Goal: Information Seeking & Learning: Learn about a topic

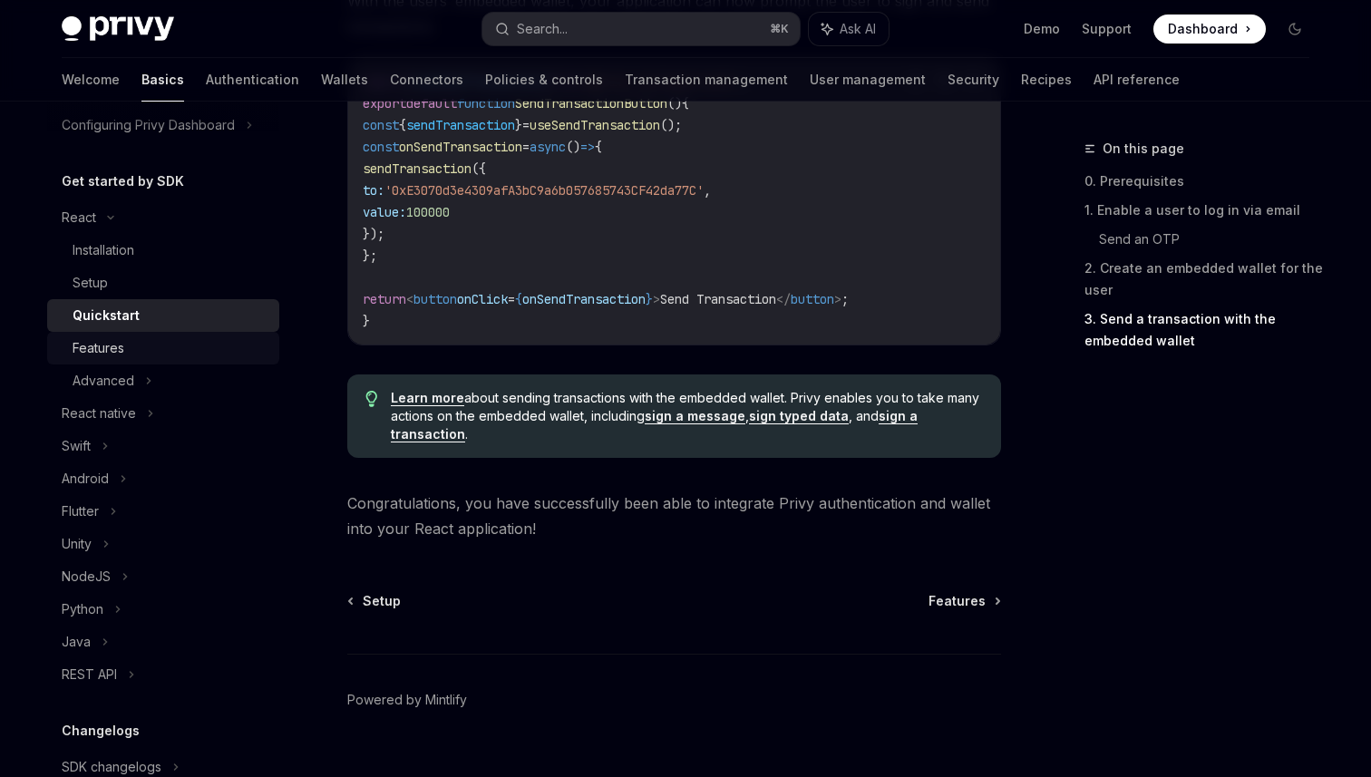
scroll to position [149, 0]
click at [136, 345] on div "Features" at bounding box center [171, 350] width 196 height 22
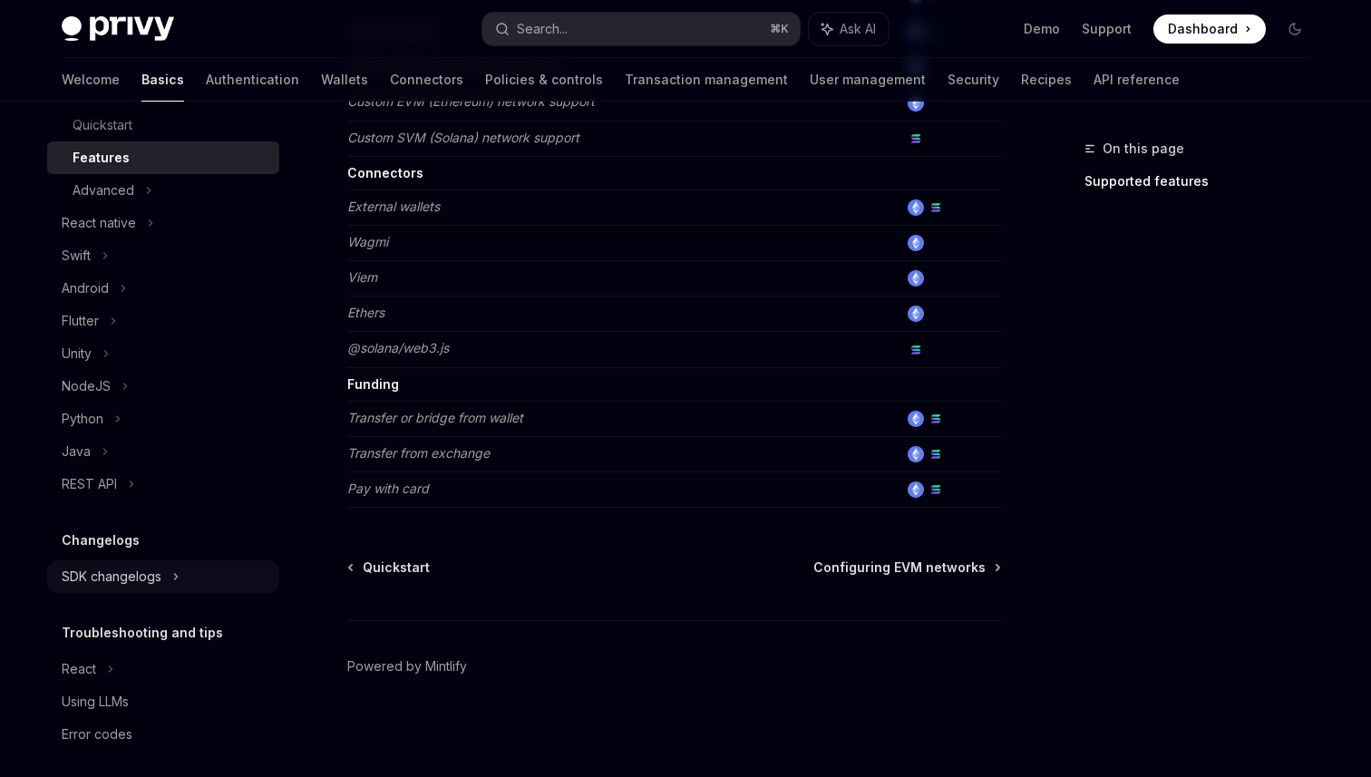
scroll to position [351, 0]
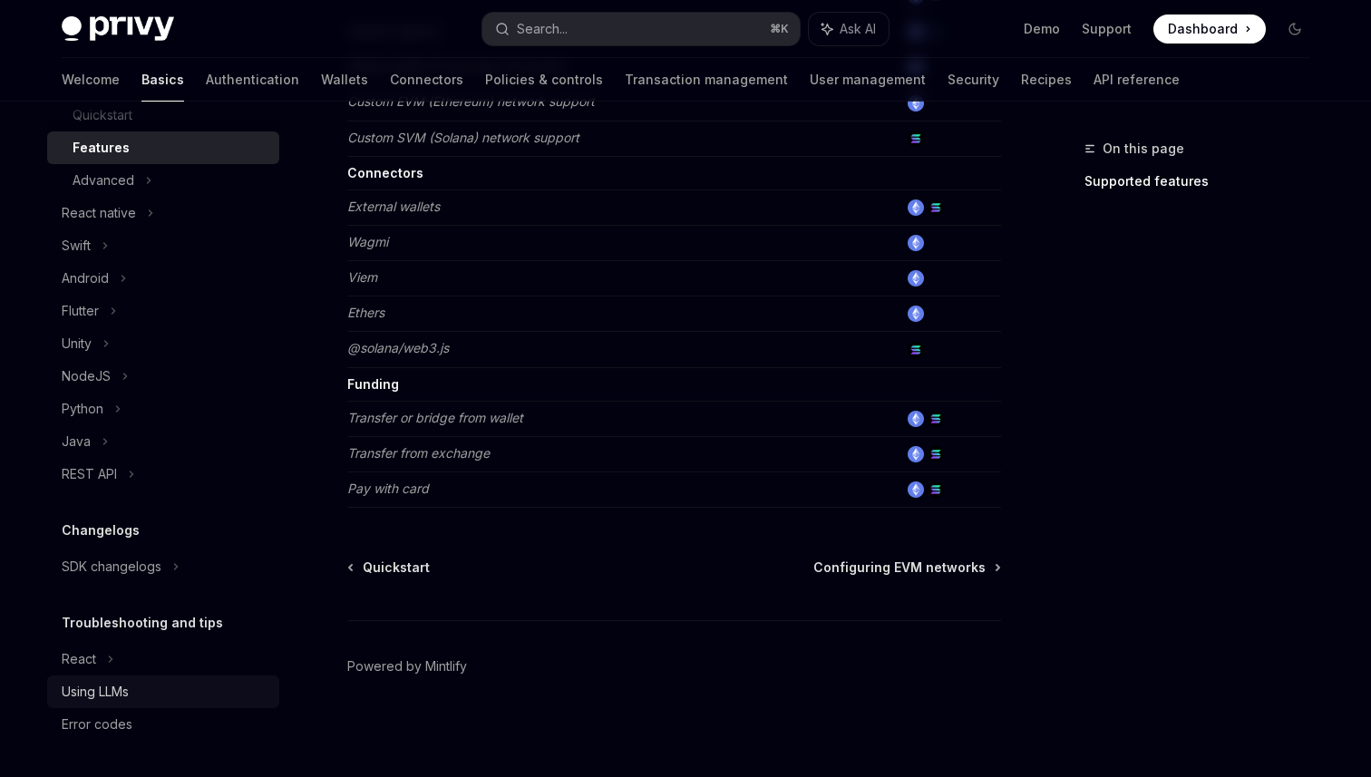
click at [144, 696] on div "Using LLMs" at bounding box center [165, 692] width 207 height 22
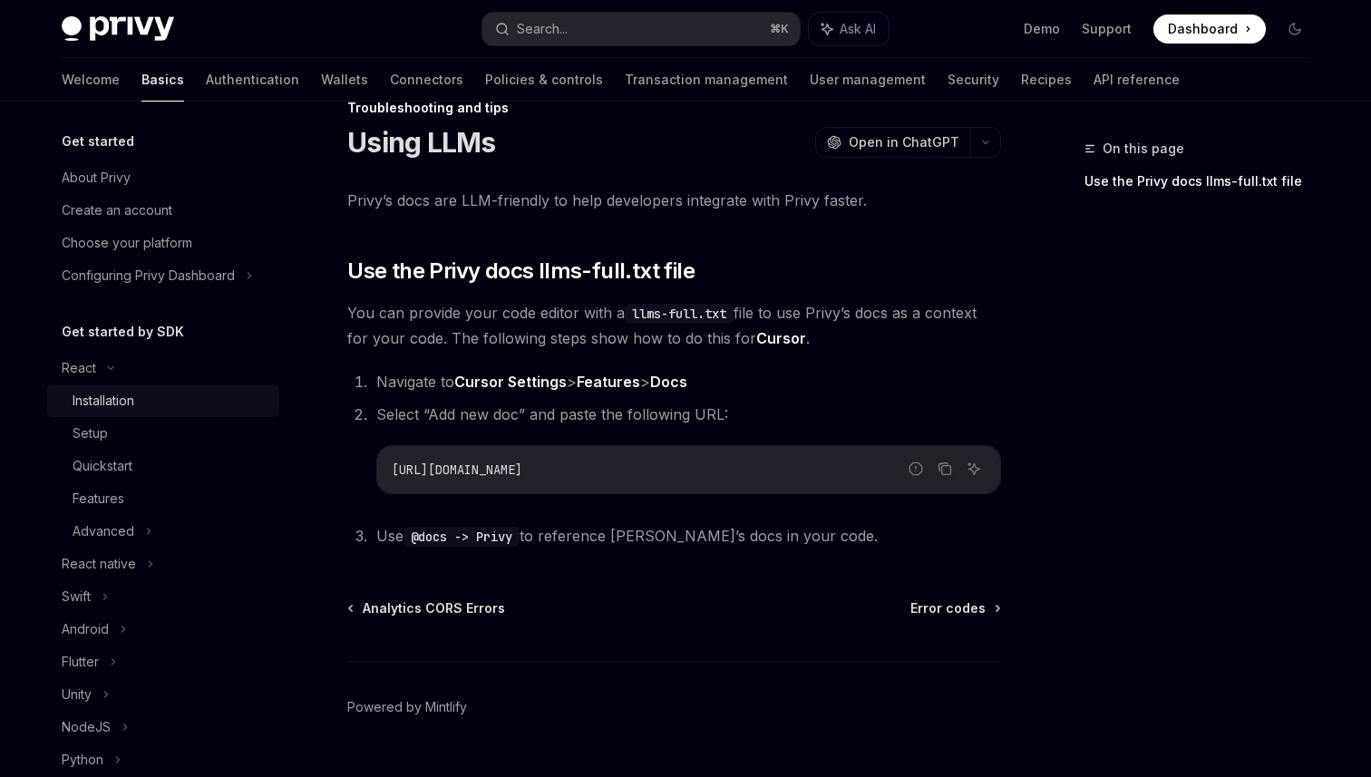
click at [183, 404] on div "Installation" at bounding box center [171, 401] width 196 height 22
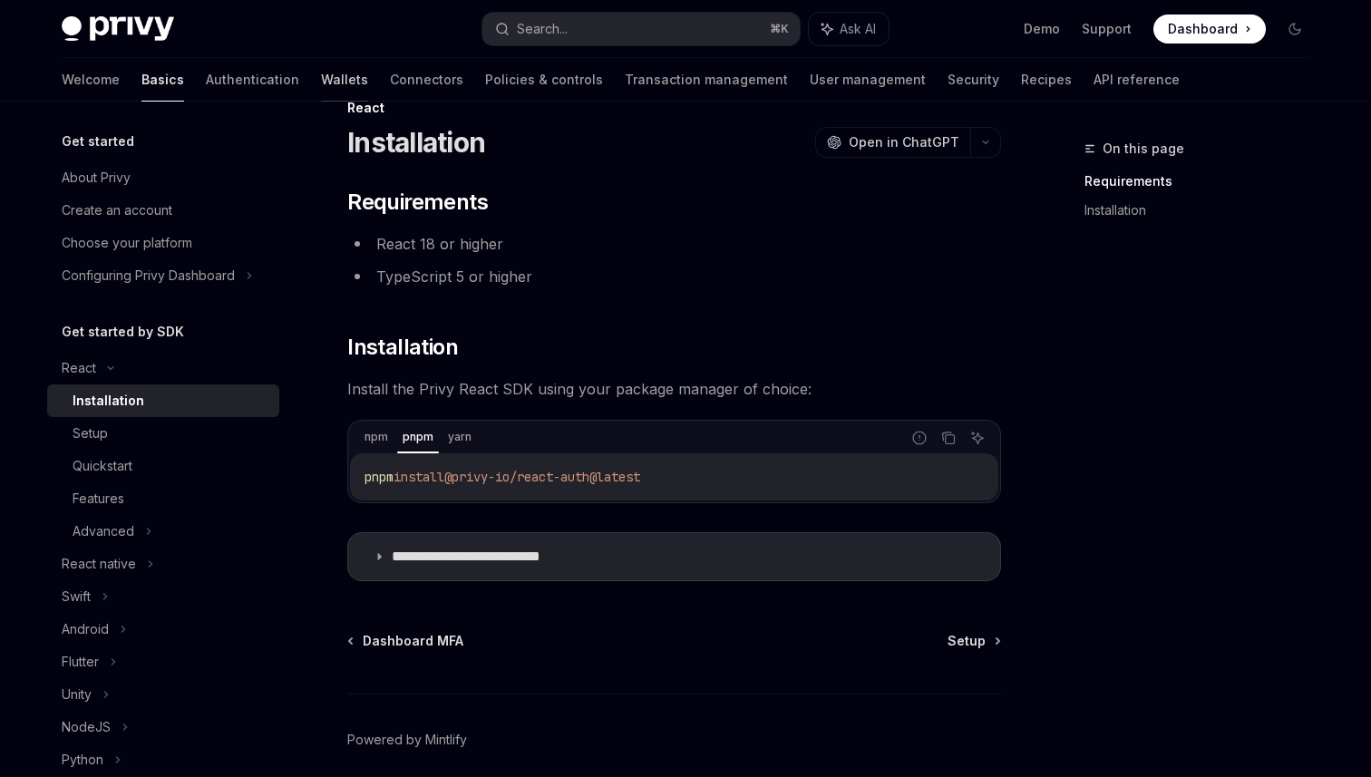
click at [321, 78] on link "Wallets" at bounding box center [344, 80] width 47 height 44
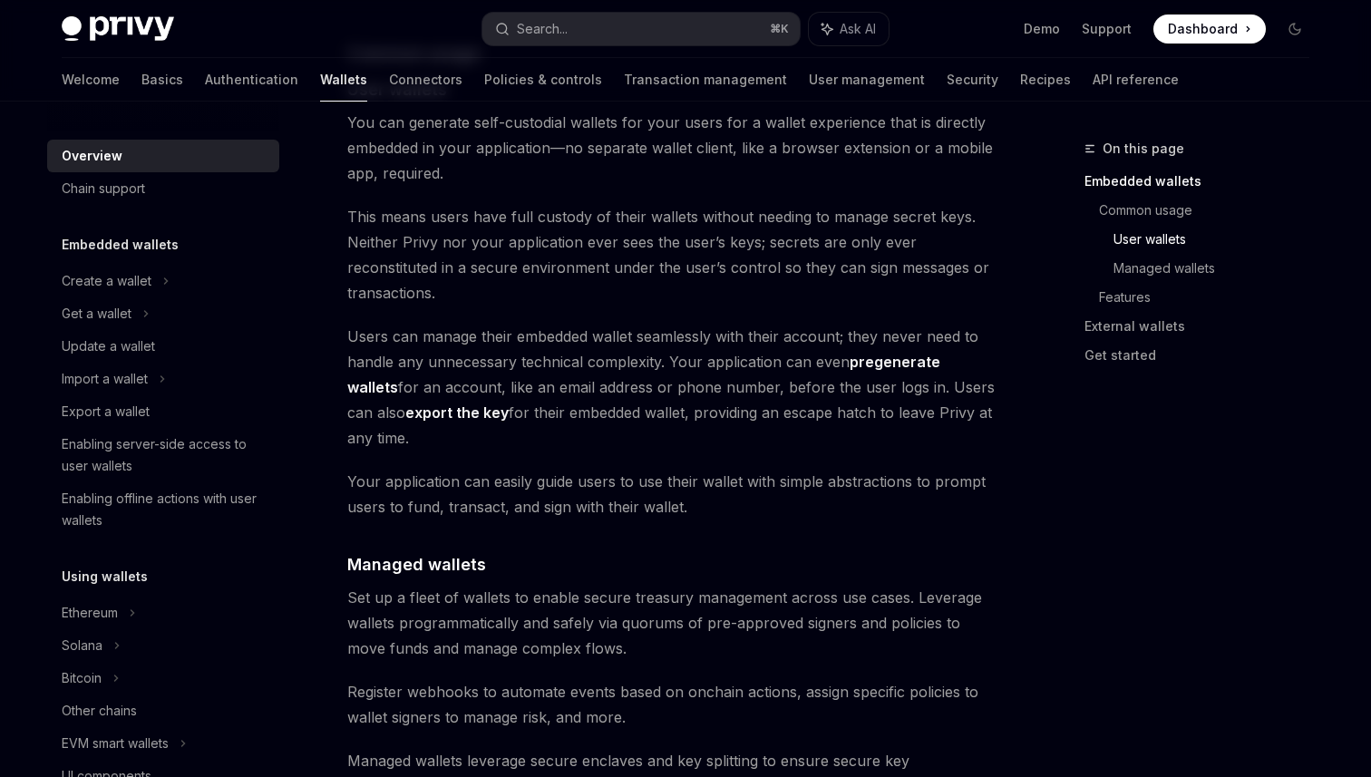
scroll to position [1361, 0]
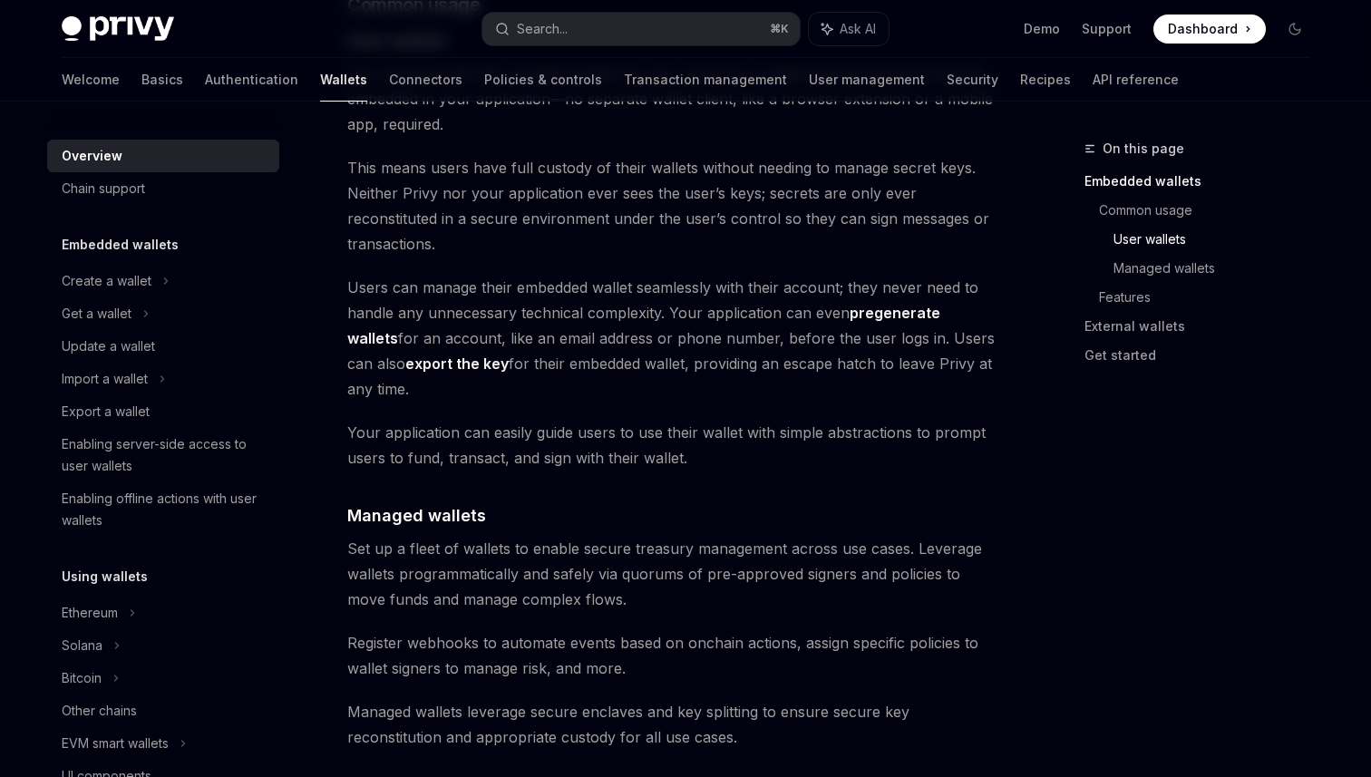
click at [591, 420] on span "Your application can easily guide users to use their wallet with simple abstrac…" at bounding box center [674, 445] width 654 height 51
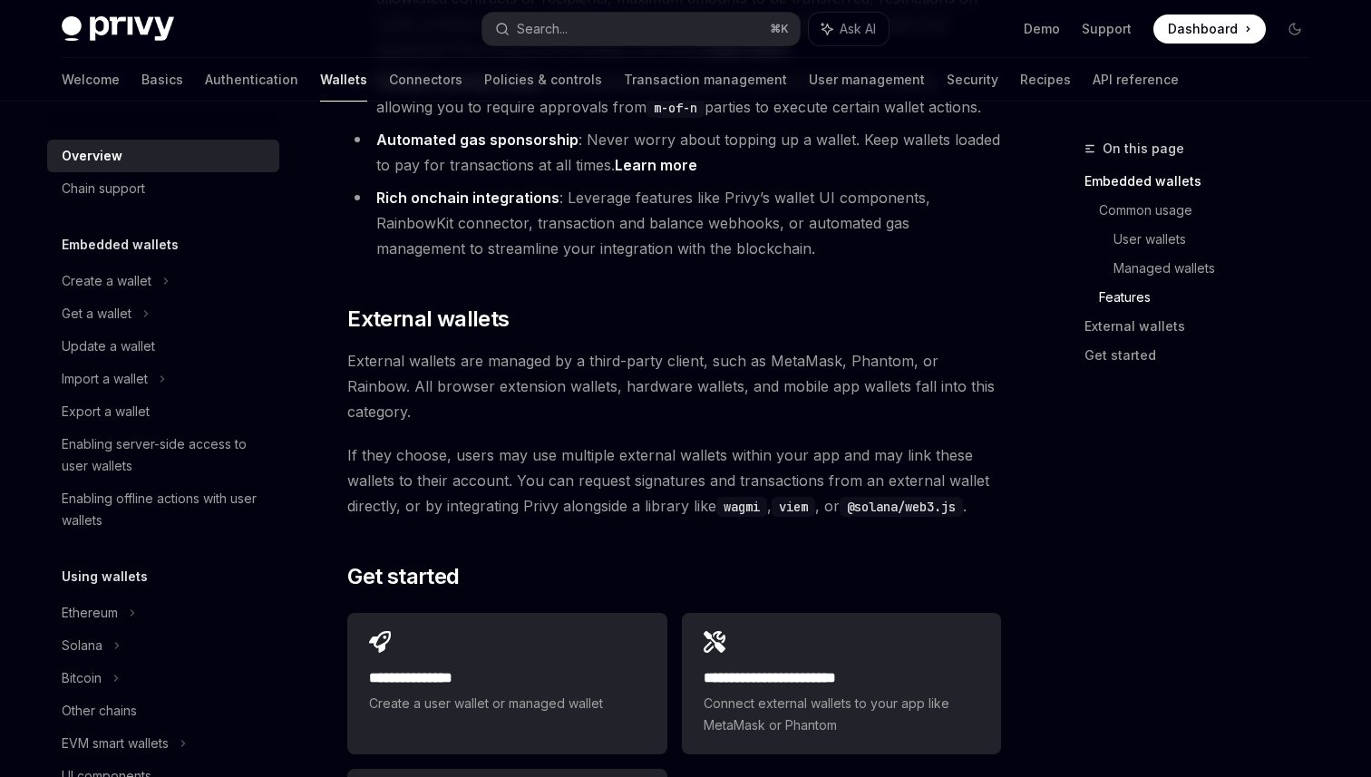
scroll to position [2833, 0]
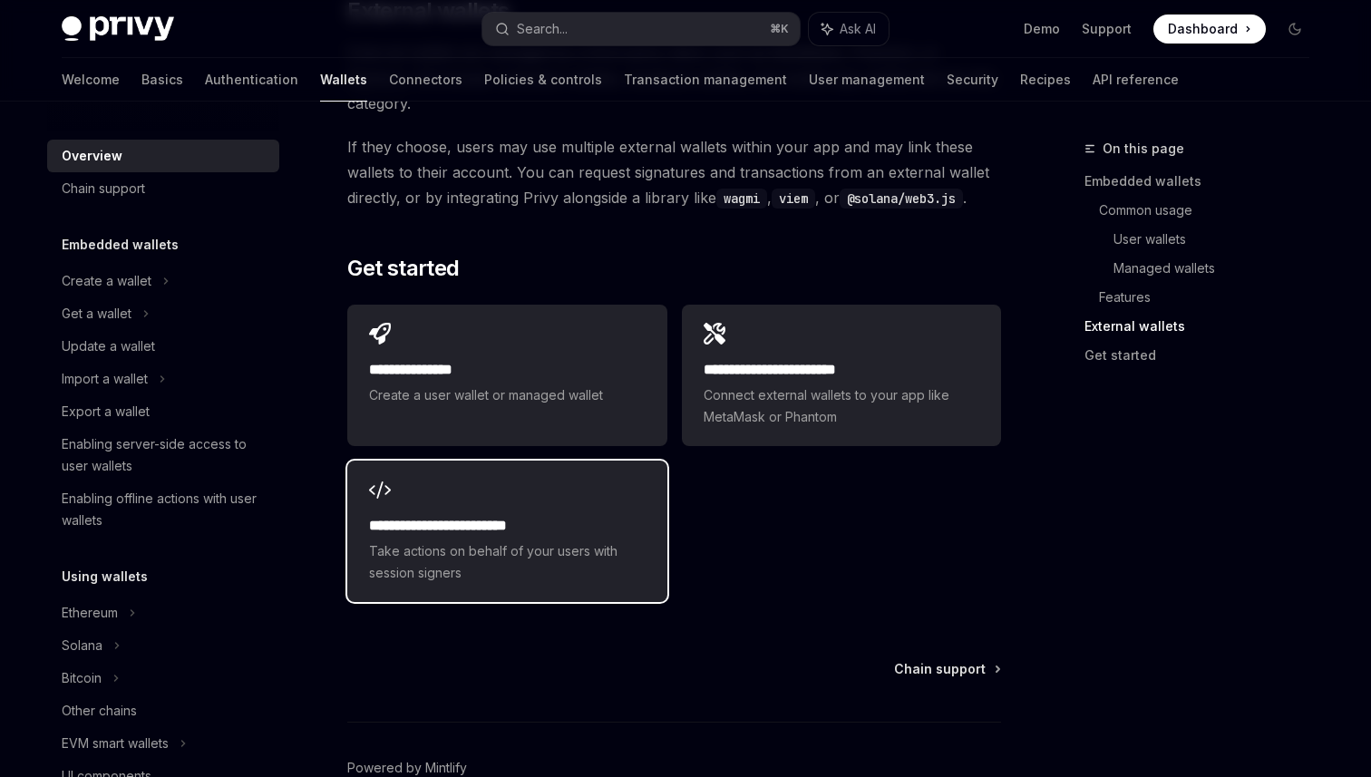
click at [598, 541] on span "Take actions on behalf of your users with session signers" at bounding box center [507, 563] width 276 height 44
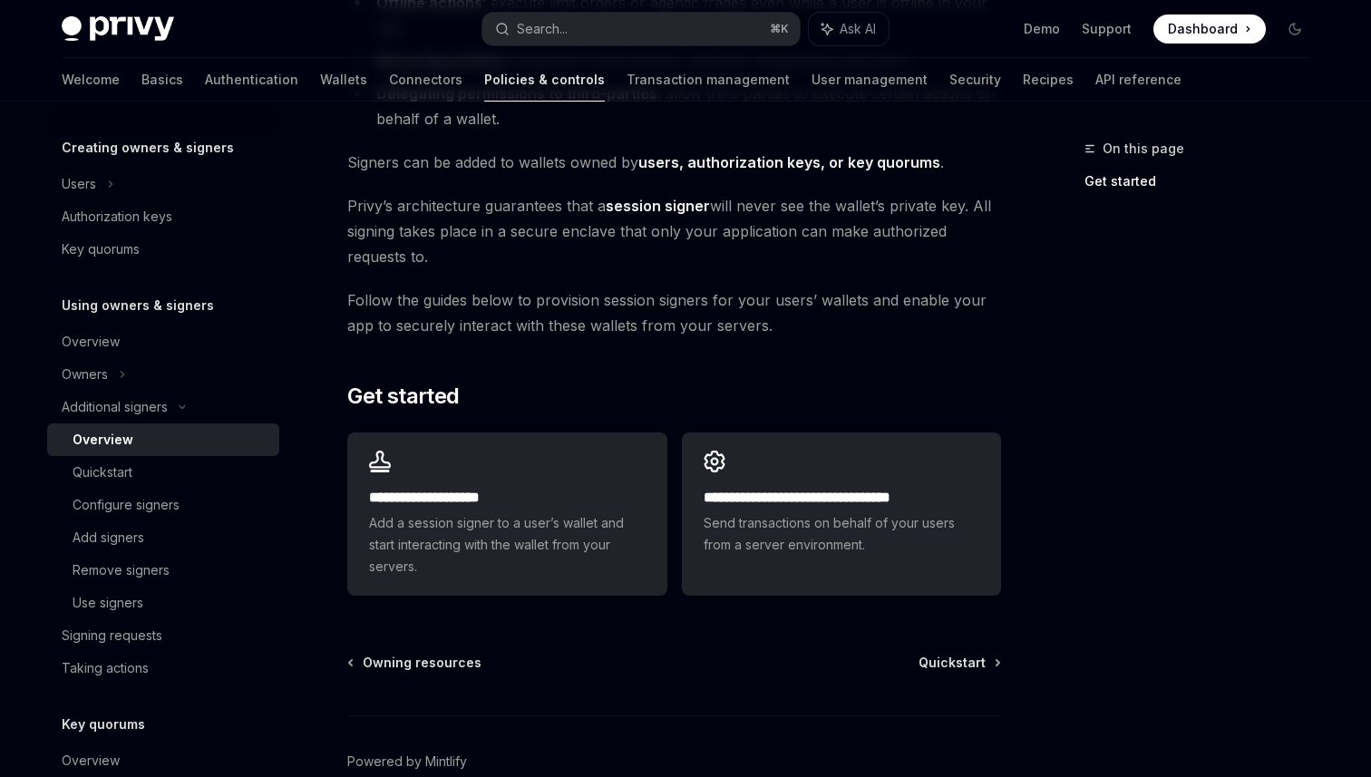
scroll to position [338, 0]
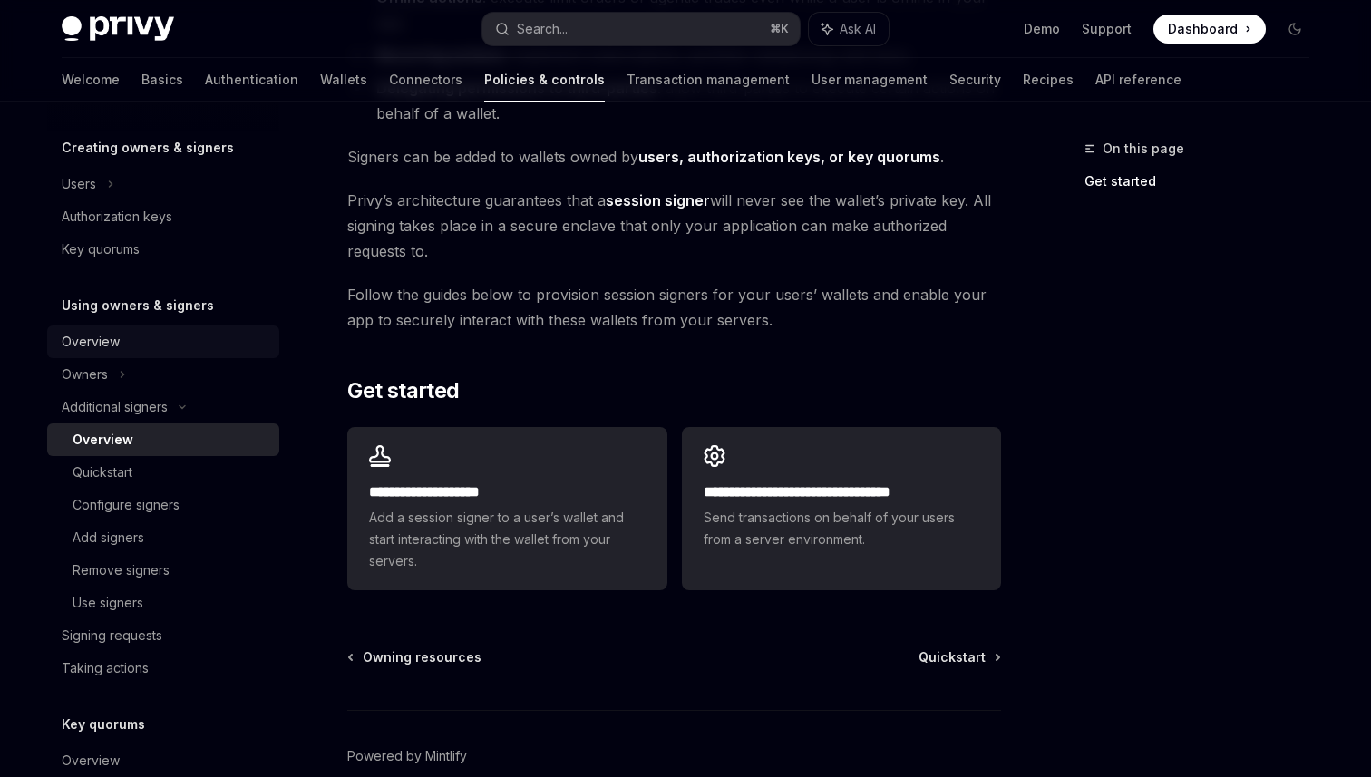
click at [175, 343] on div "Overview" at bounding box center [165, 342] width 207 height 22
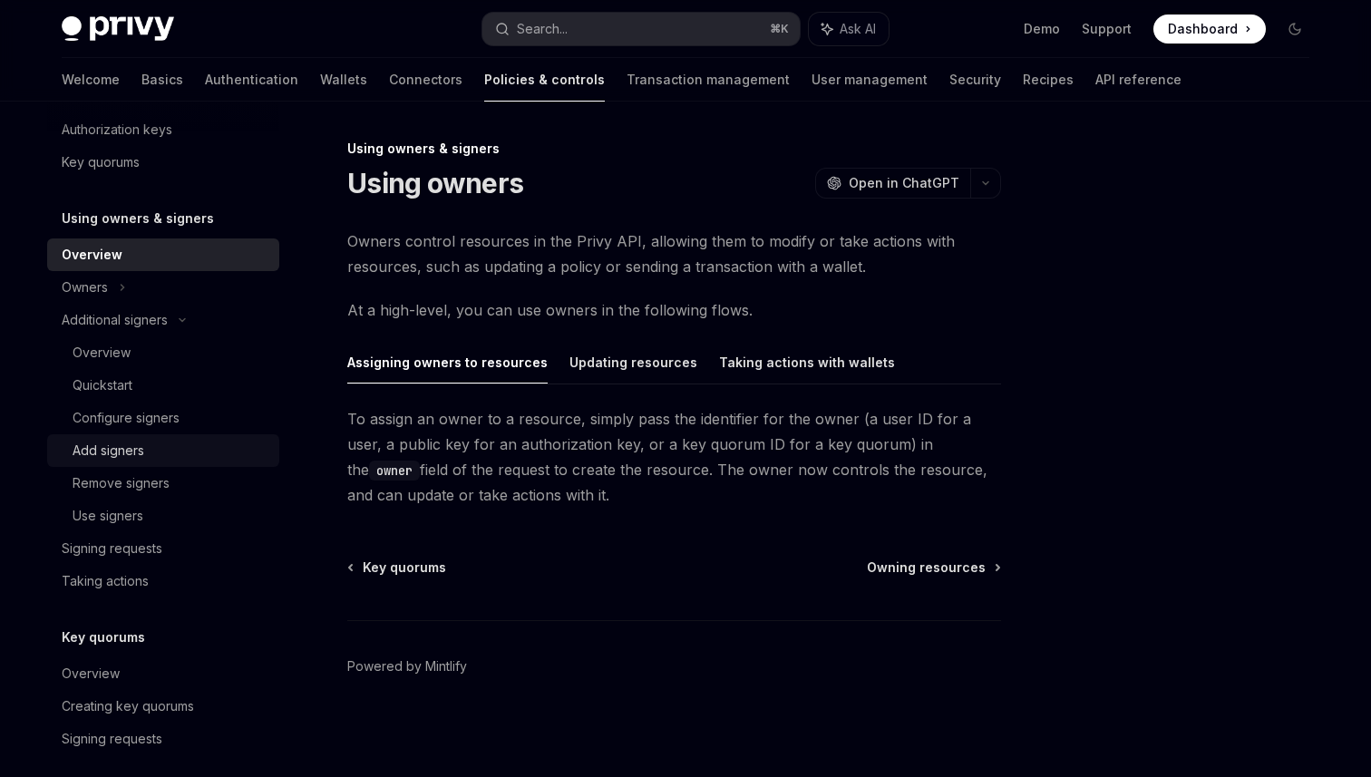
scroll to position [480, 0]
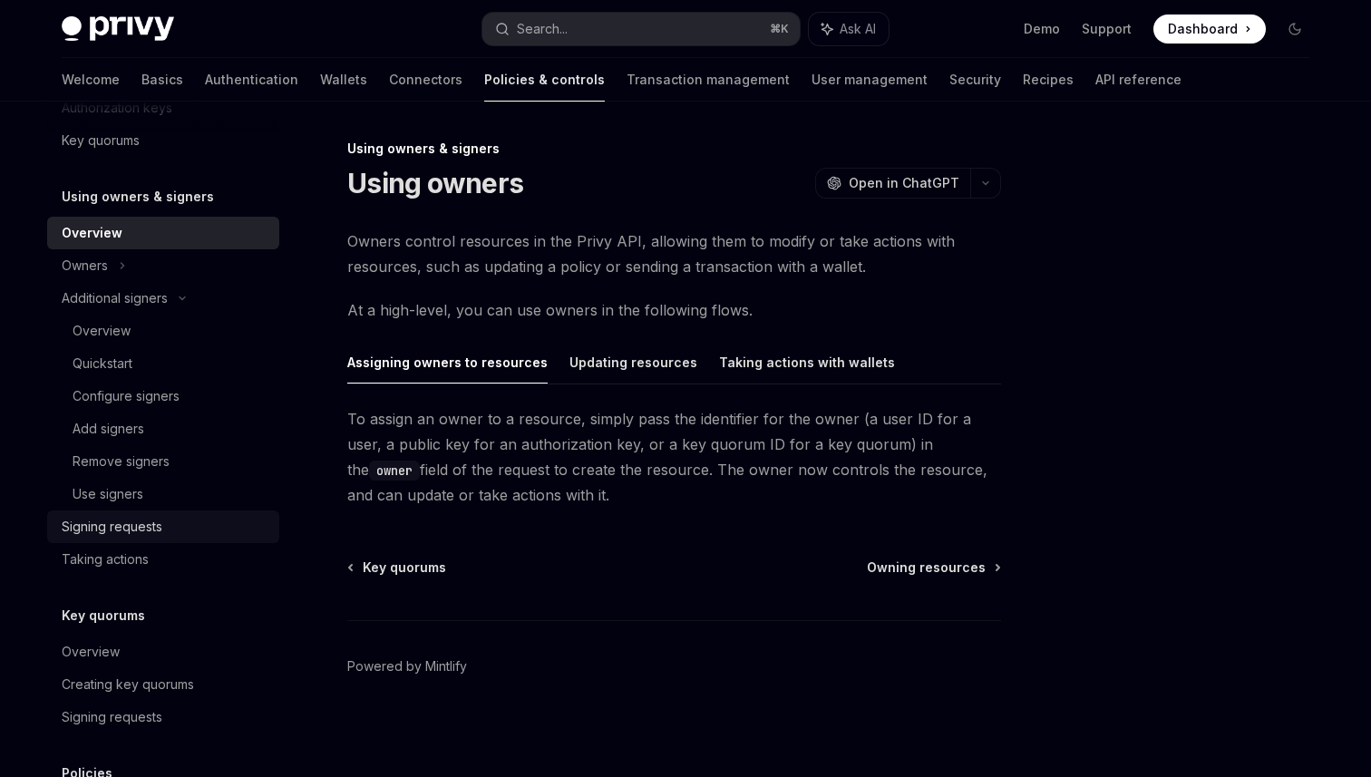
click at [162, 514] on link "Signing requests" at bounding box center [163, 527] width 232 height 33
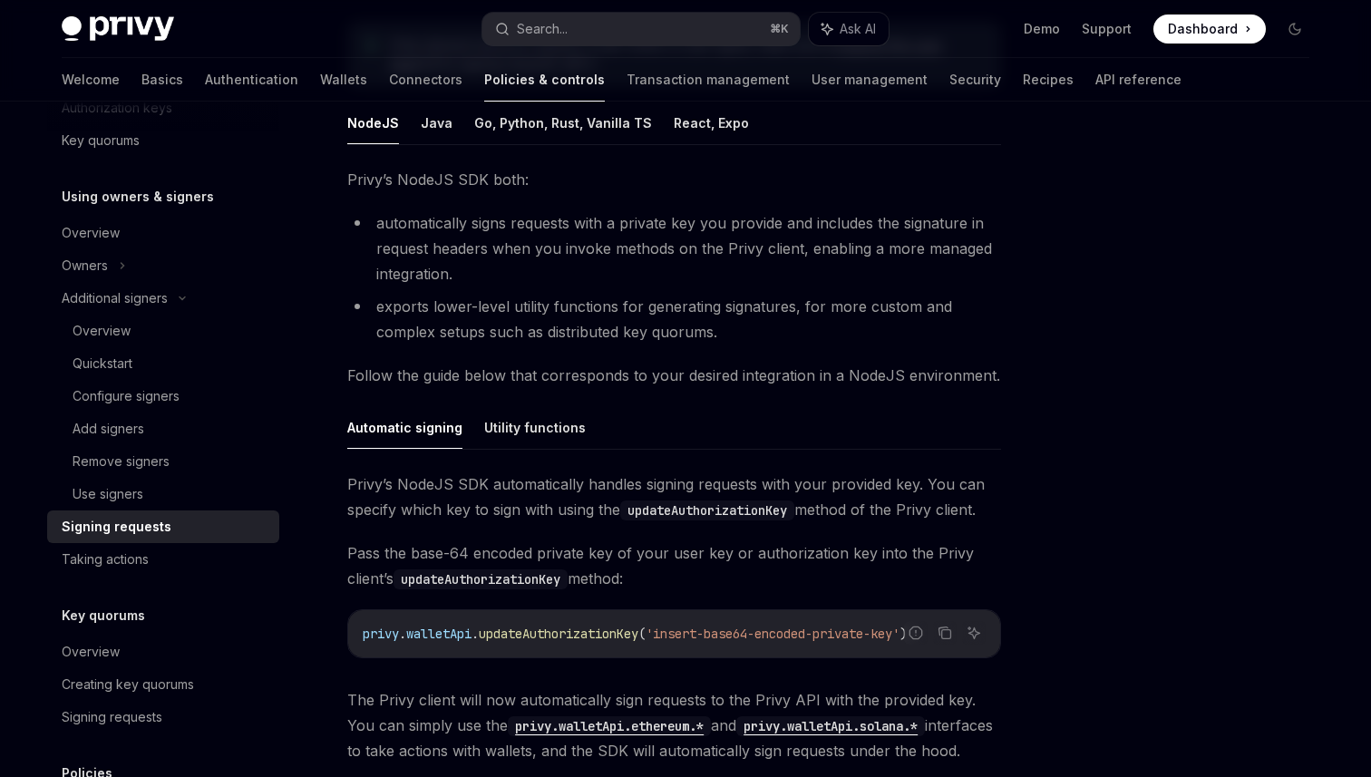
scroll to position [310, 0]
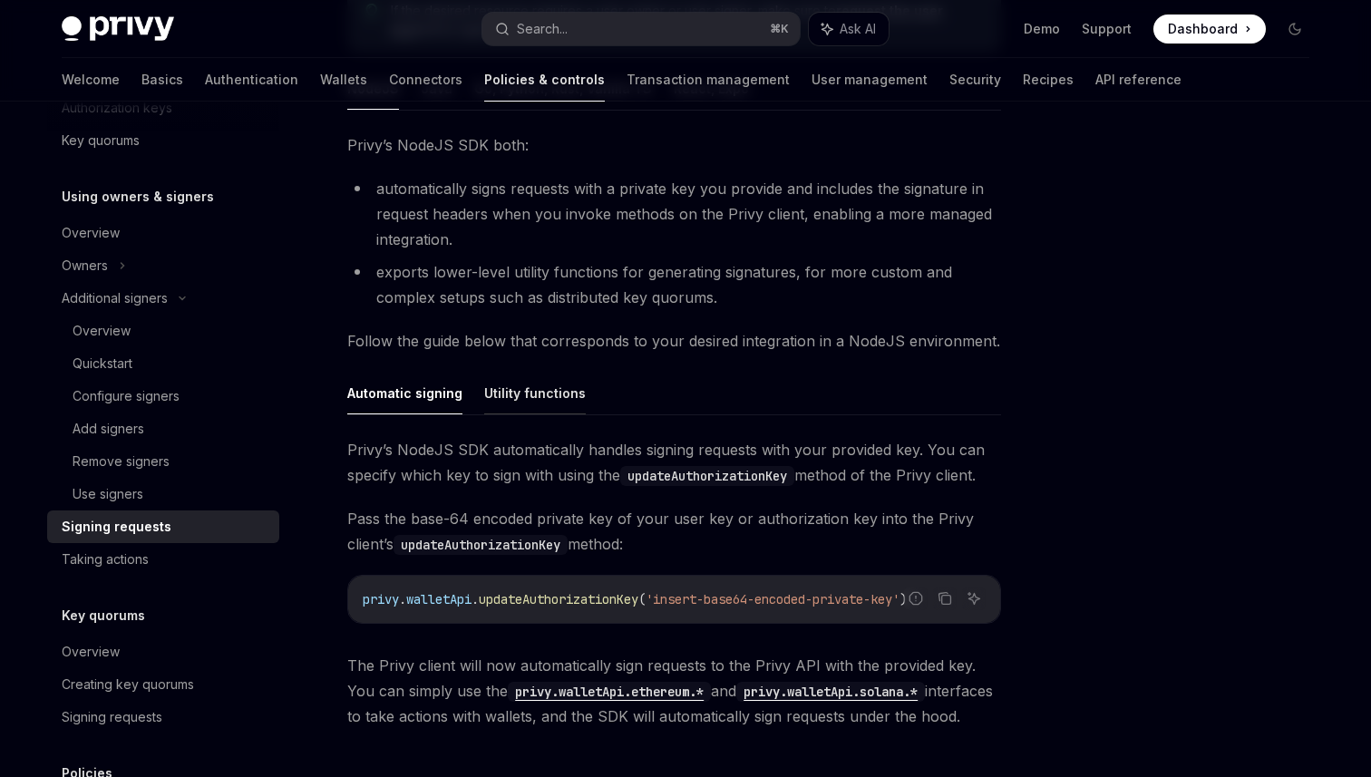
click at [559, 383] on button "Utility functions" at bounding box center [535, 393] width 102 height 43
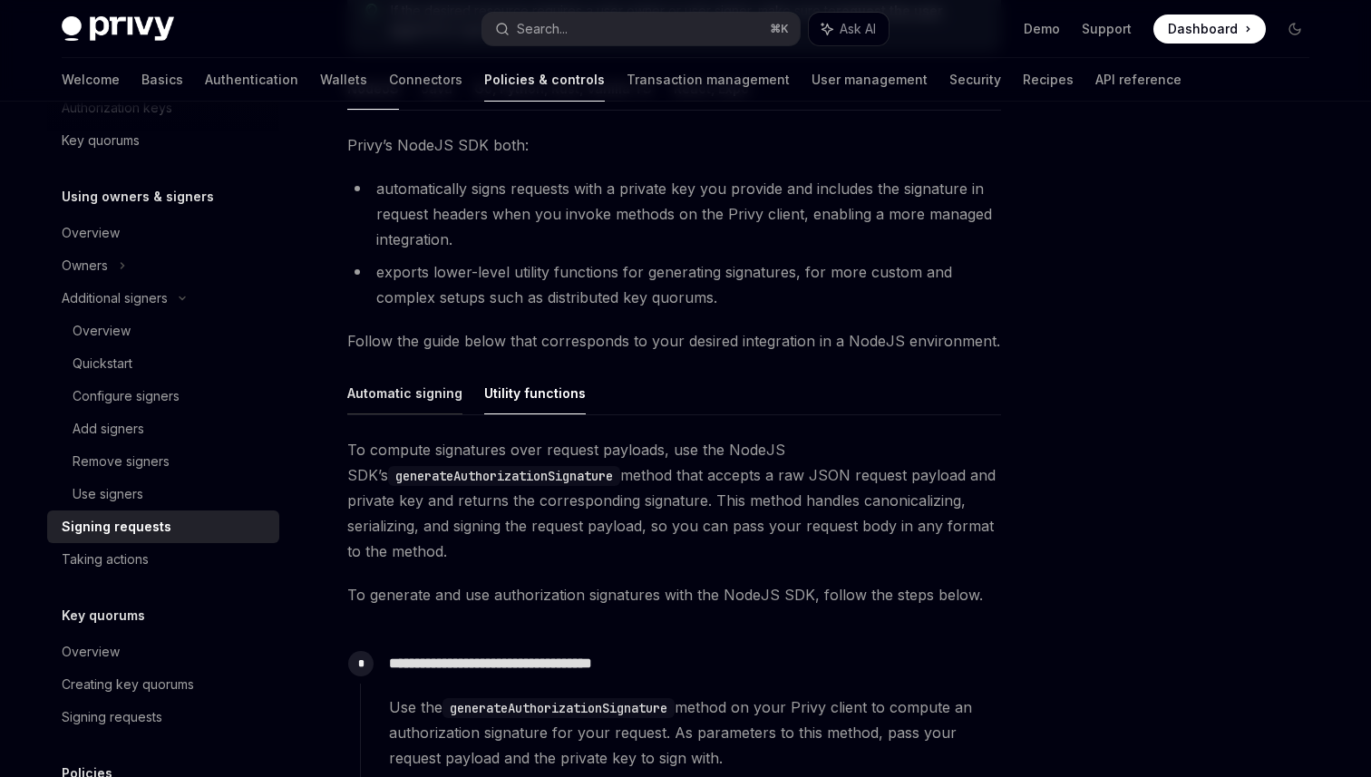
click at [444, 404] on button "Automatic signing" at bounding box center [404, 393] width 115 height 43
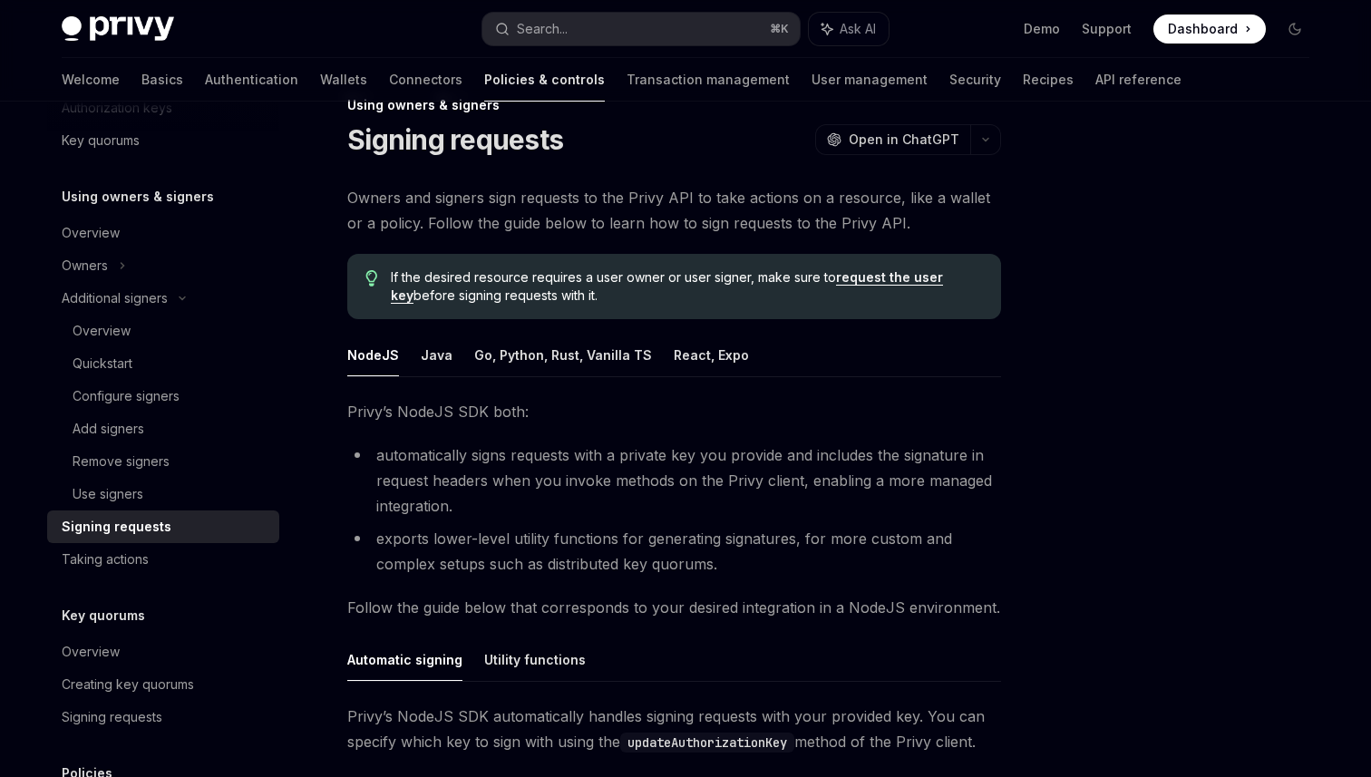
scroll to position [28, 0]
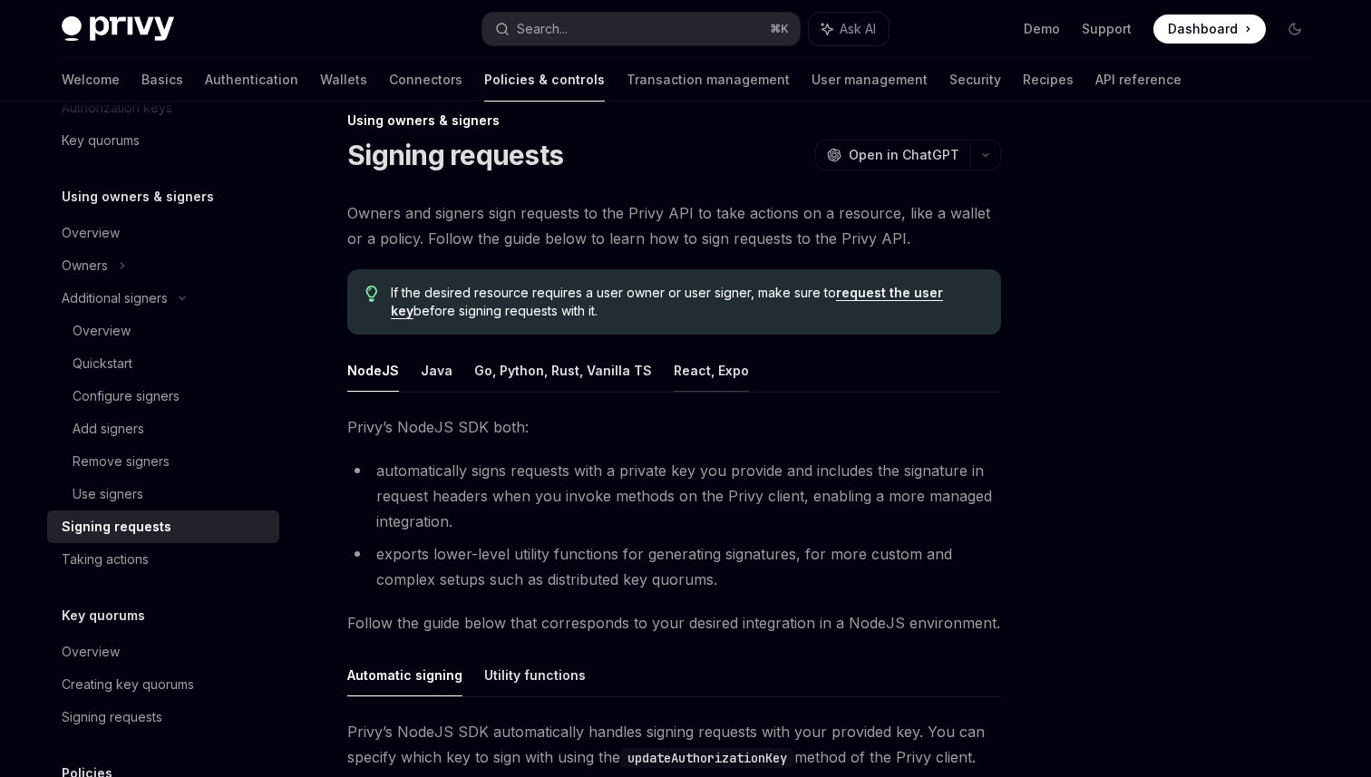
click at [707, 378] on button "React, Expo" at bounding box center [711, 370] width 75 height 43
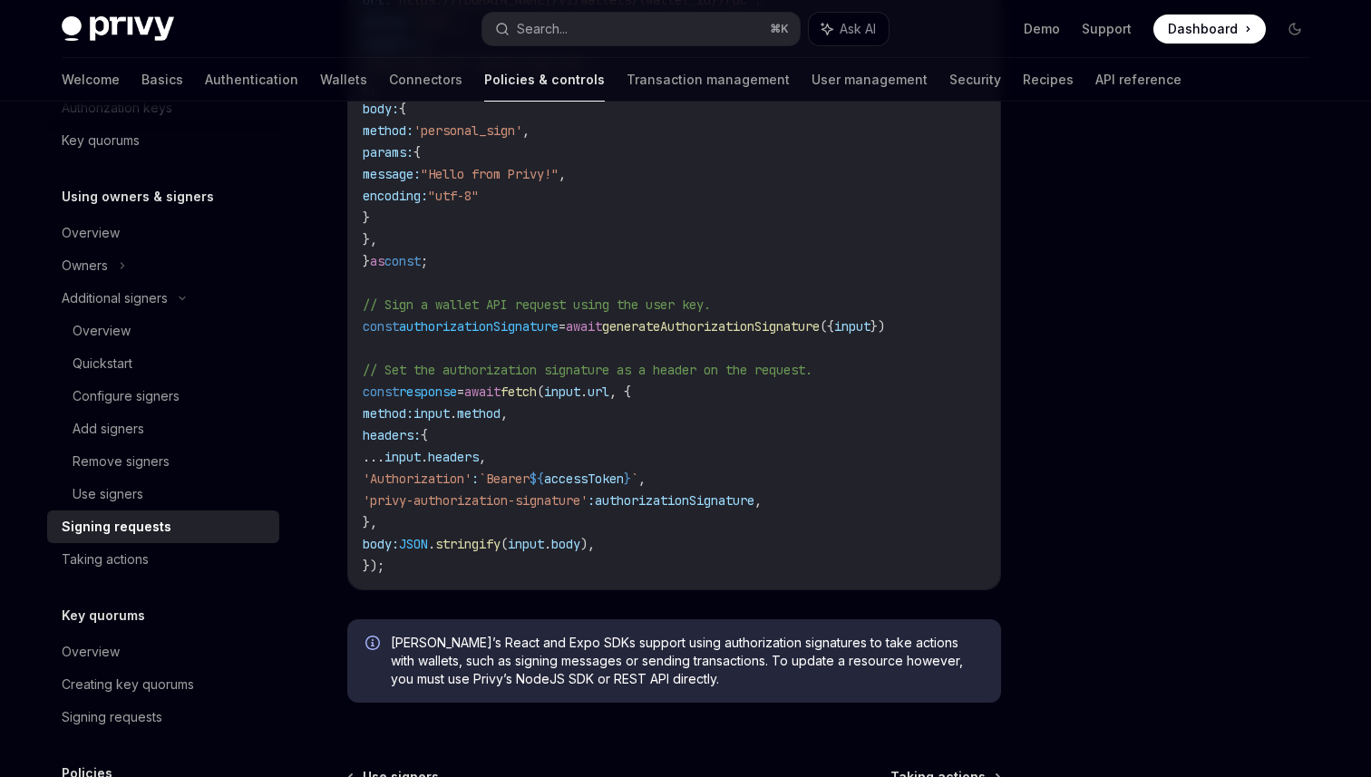
scroll to position [843, 0]
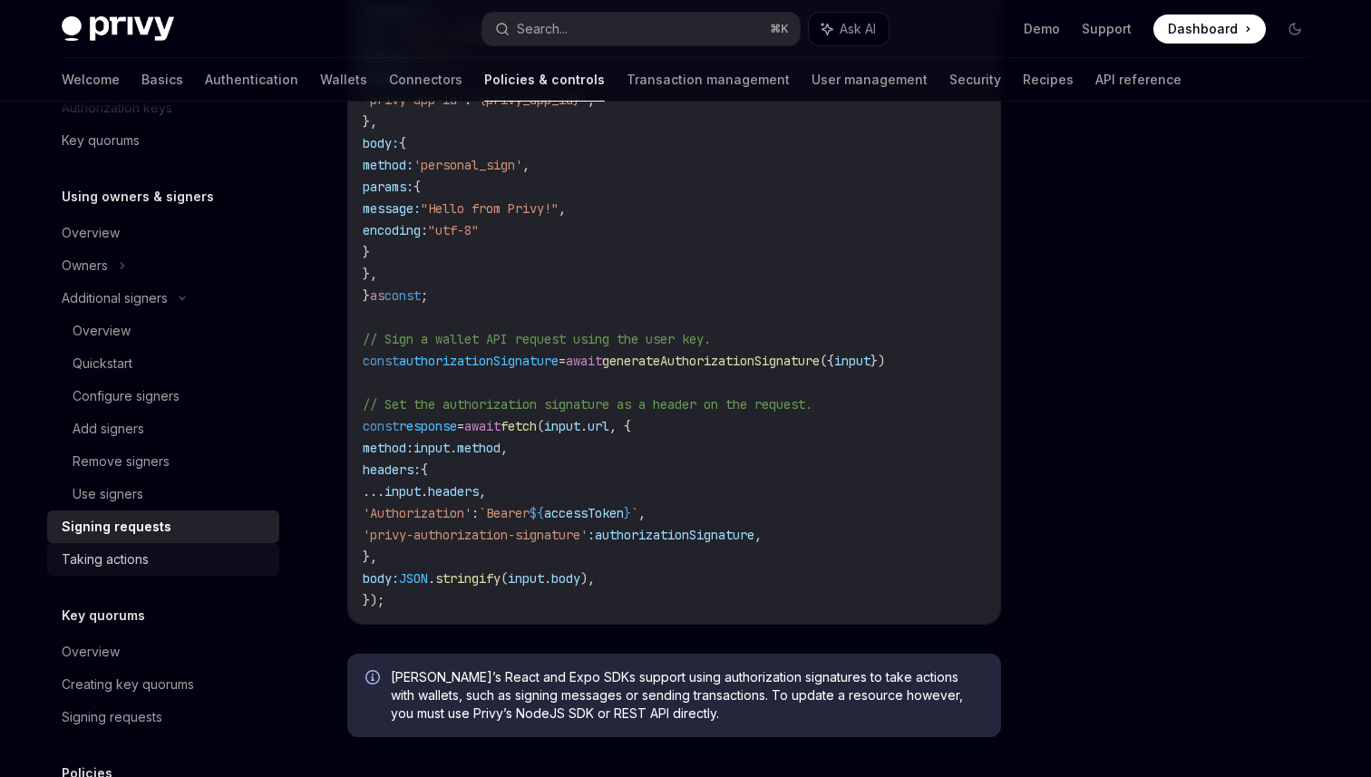
click at [148, 559] on div "Taking actions" at bounding box center [105, 560] width 87 height 22
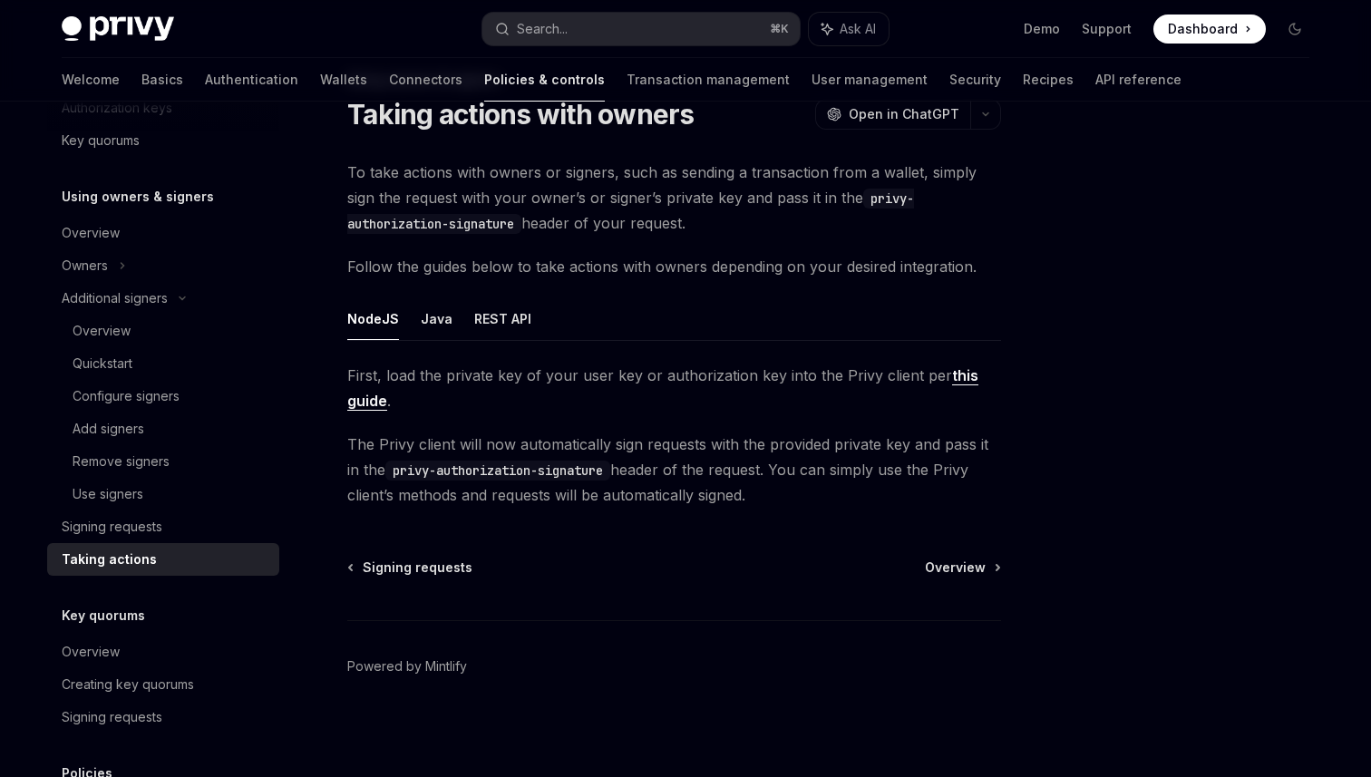
scroll to position [69, 0]
click at [147, 537] on link "Signing requests" at bounding box center [163, 527] width 232 height 33
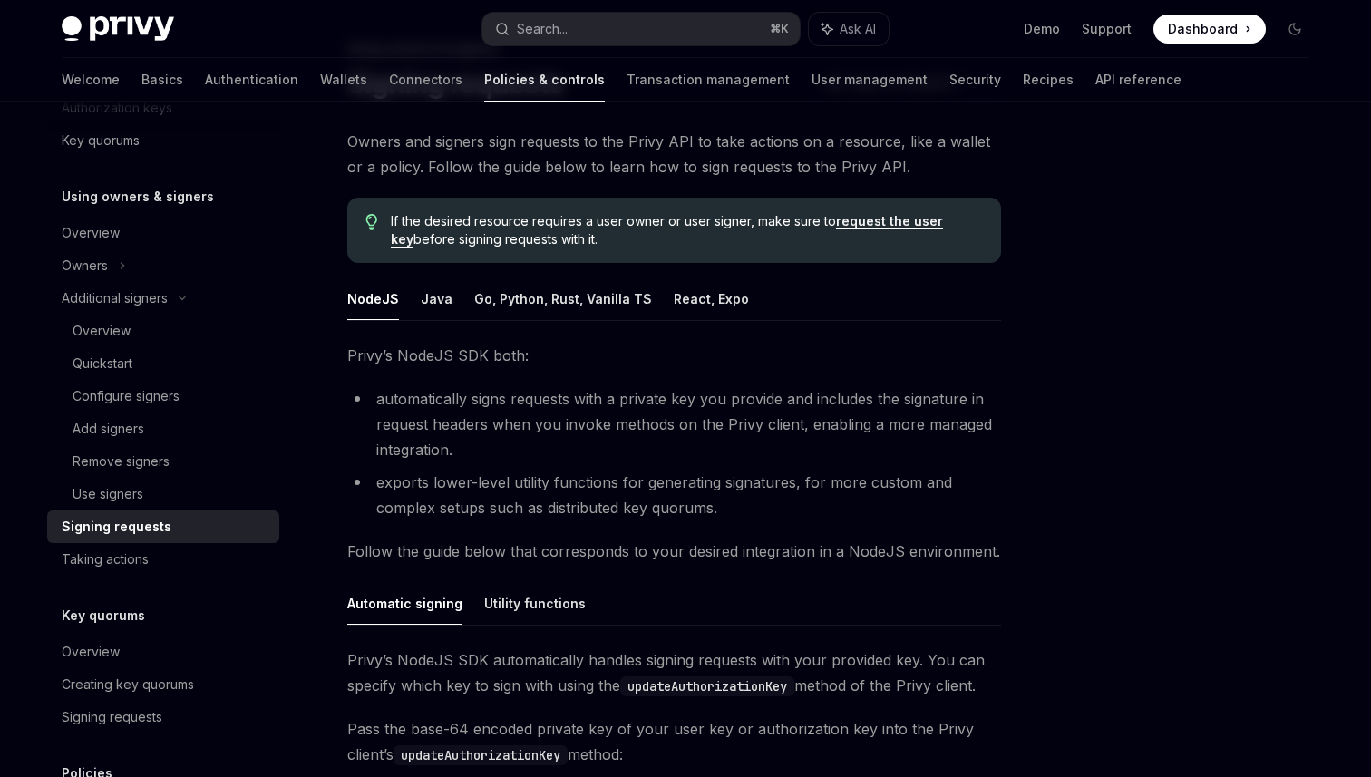
scroll to position [113, 0]
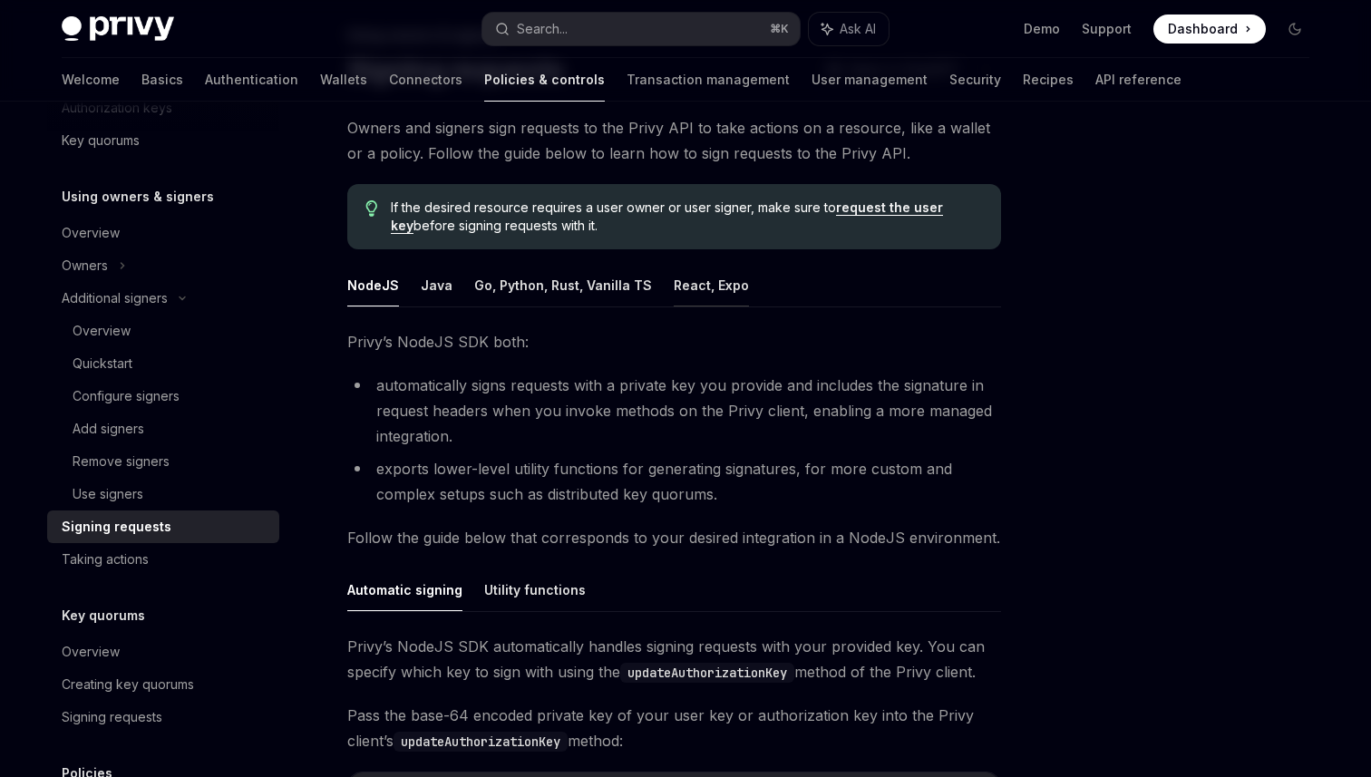
click at [708, 288] on button "React, Expo" at bounding box center [711, 285] width 75 height 43
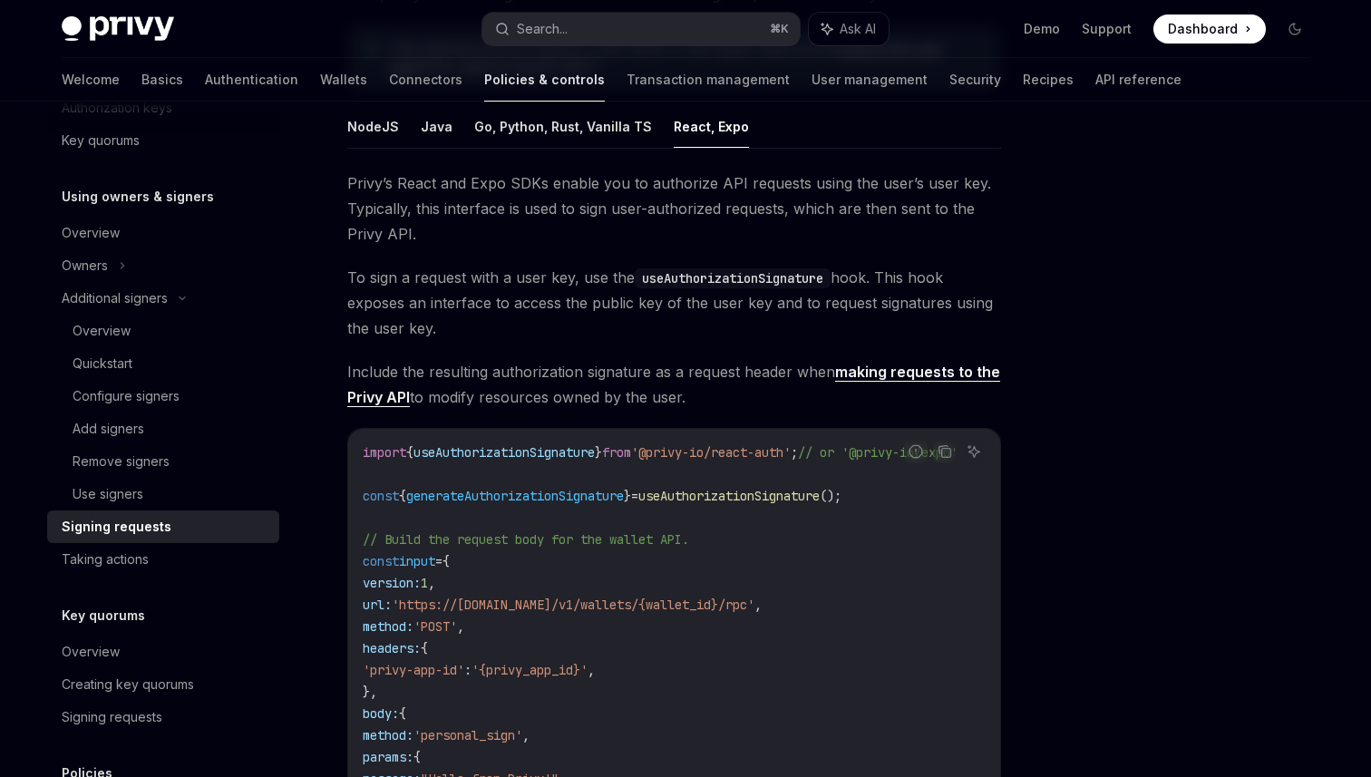
scroll to position [286, 0]
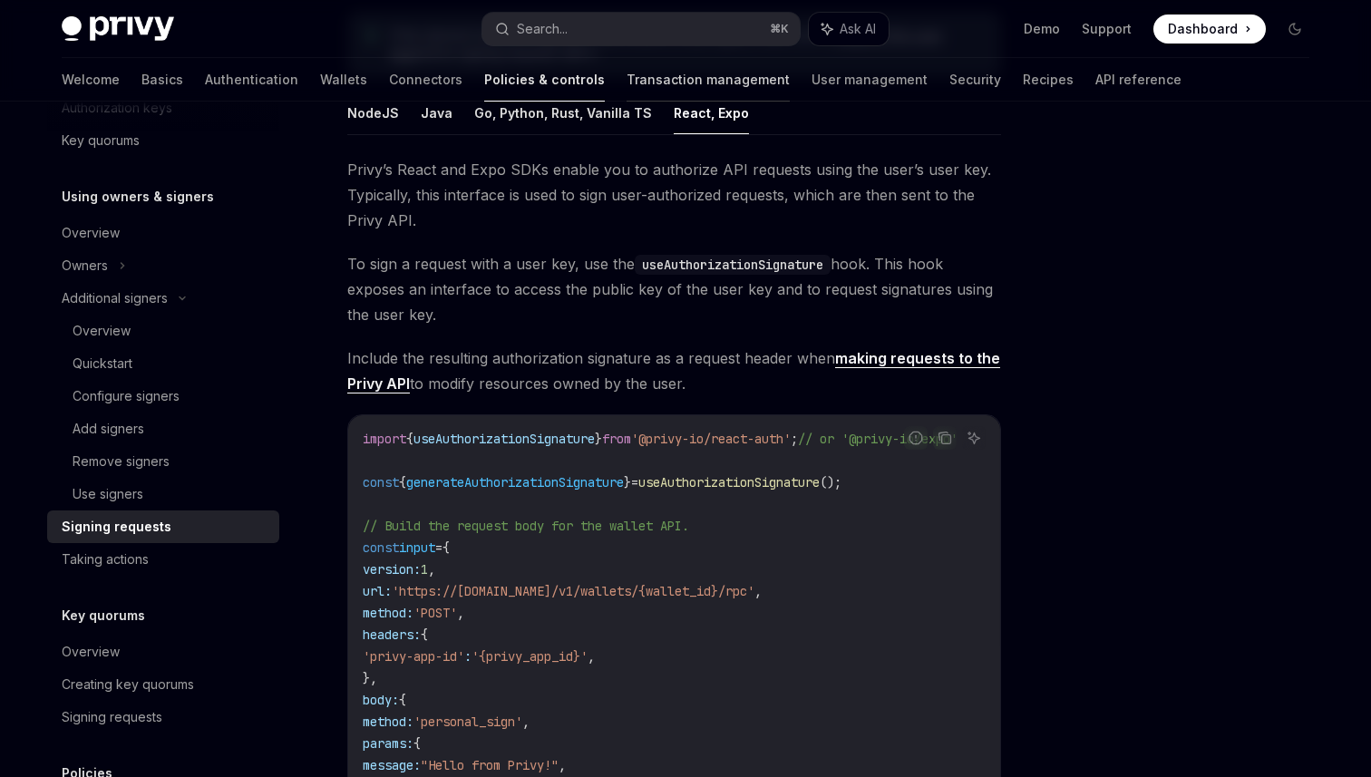
click at [627, 68] on link "Transaction management" at bounding box center [708, 80] width 163 height 44
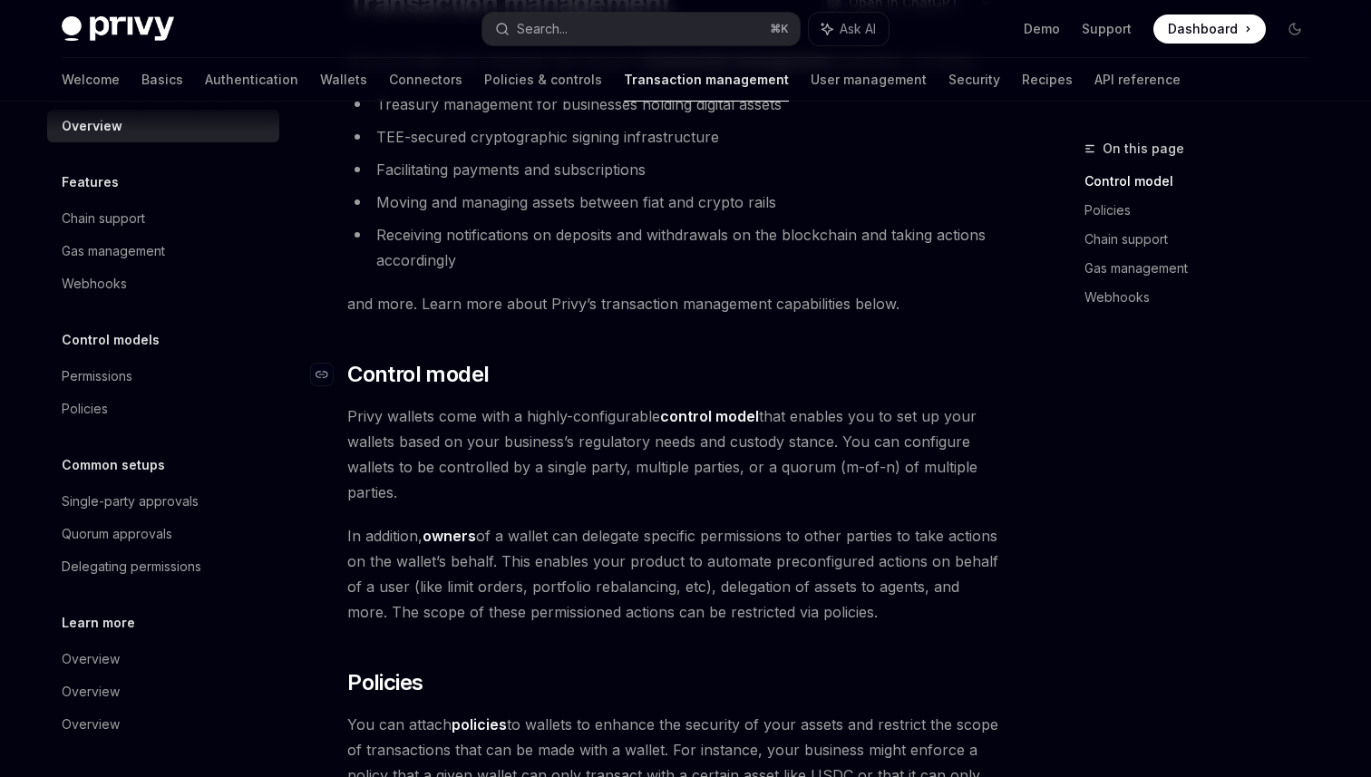
scroll to position [175, 0]
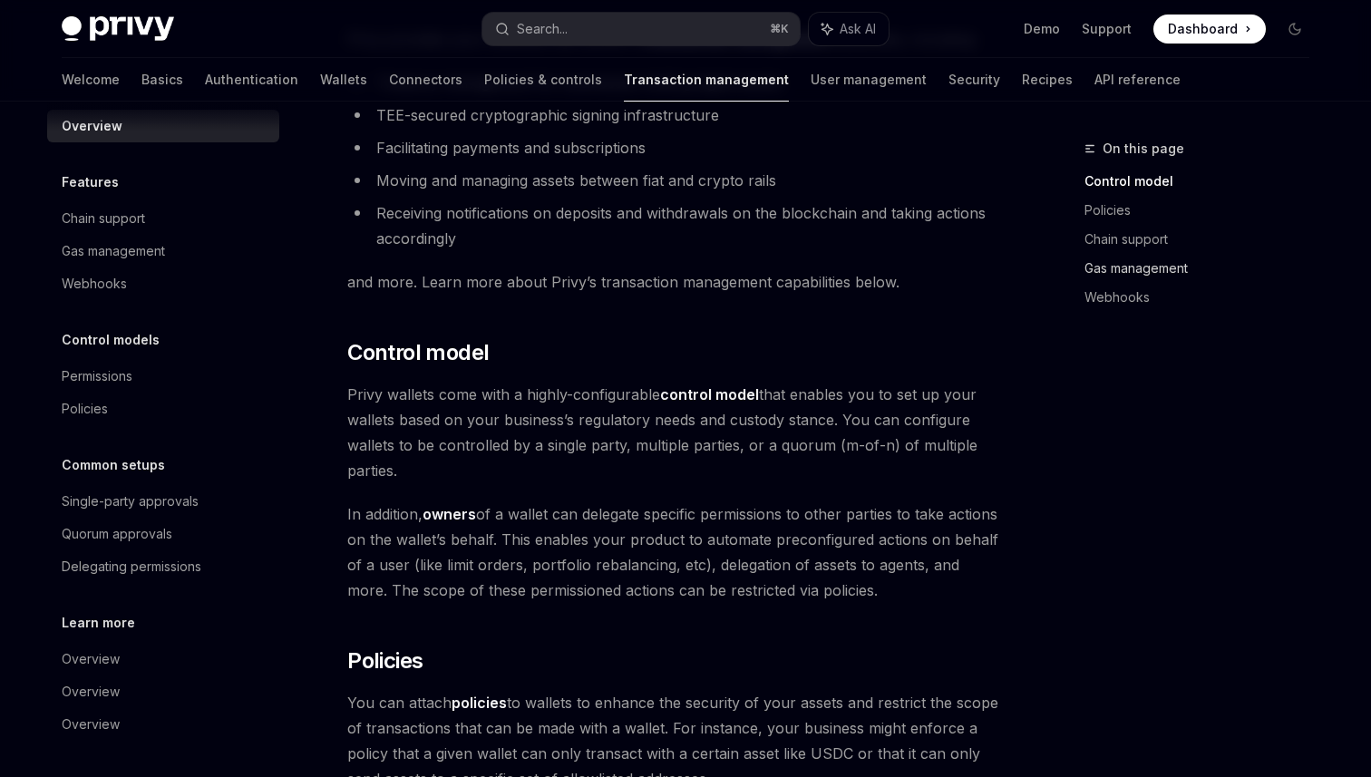
click at [1124, 277] on link "Gas management" at bounding box center [1204, 268] width 239 height 29
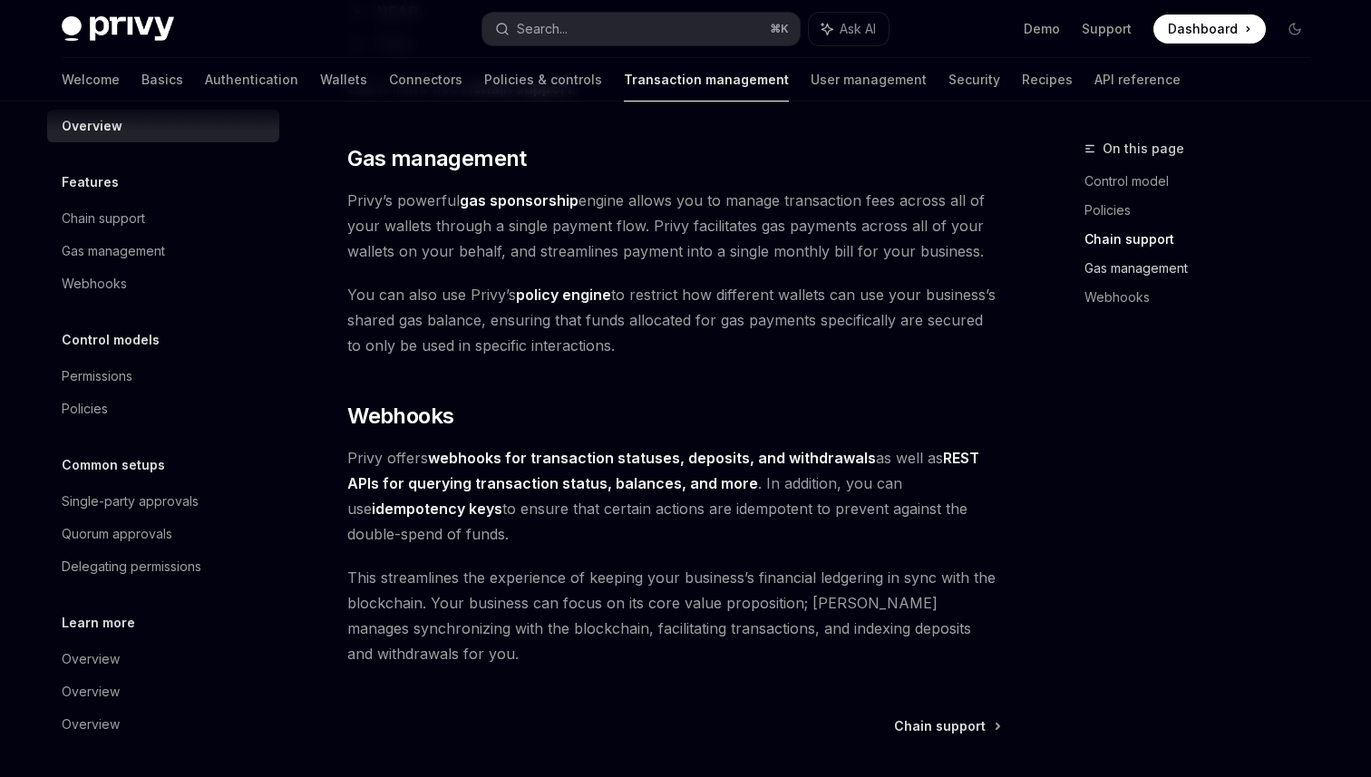
scroll to position [1518, 0]
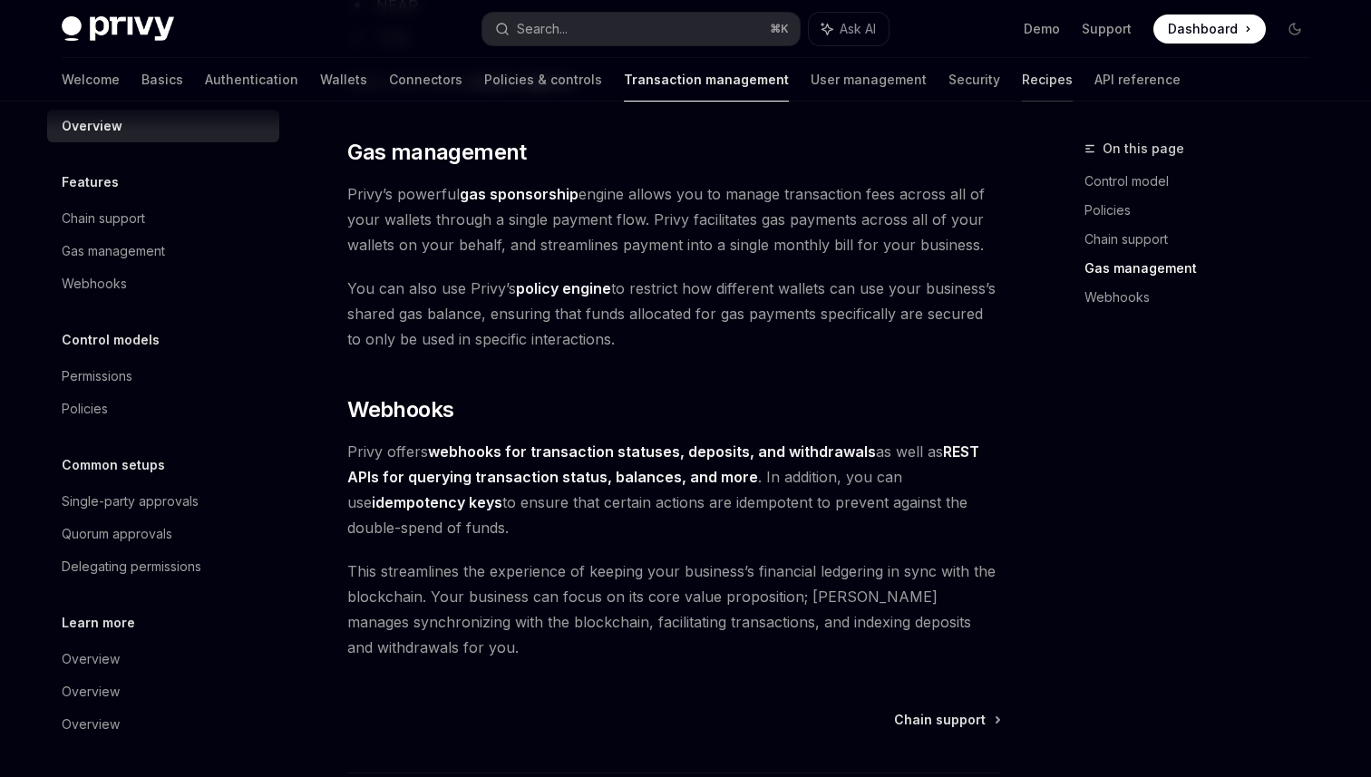
click at [1022, 80] on link "Recipes" at bounding box center [1047, 80] width 51 height 44
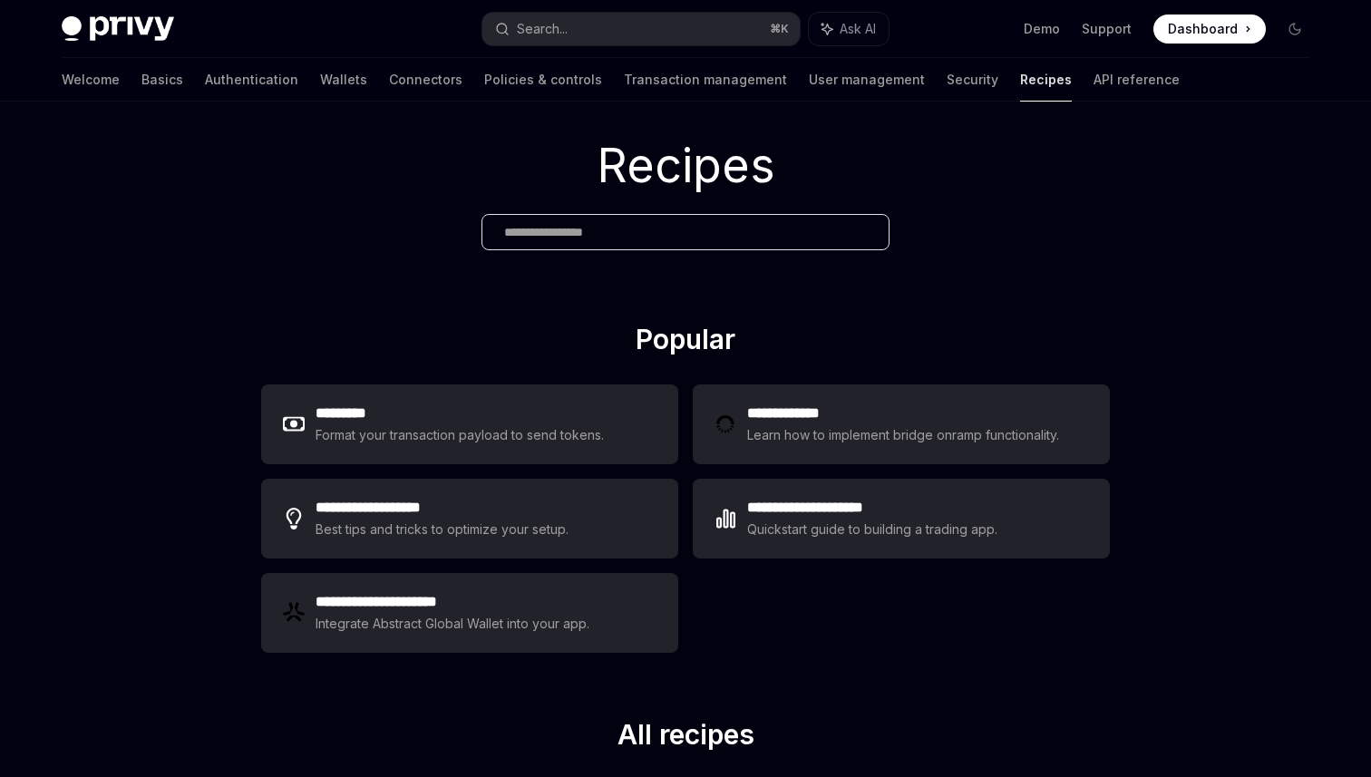
scroll to position [24, 0]
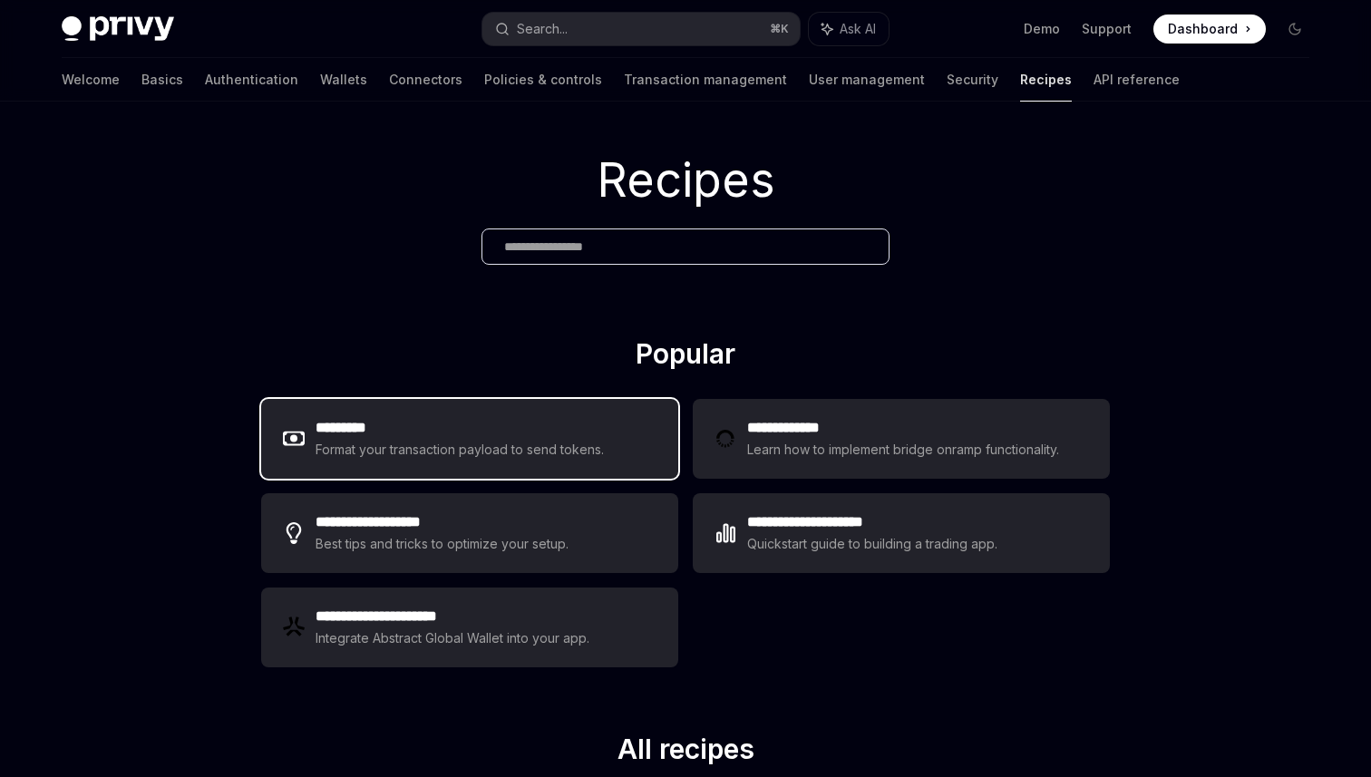
click at [542, 428] on h2 "*********" at bounding box center [460, 428] width 289 height 22
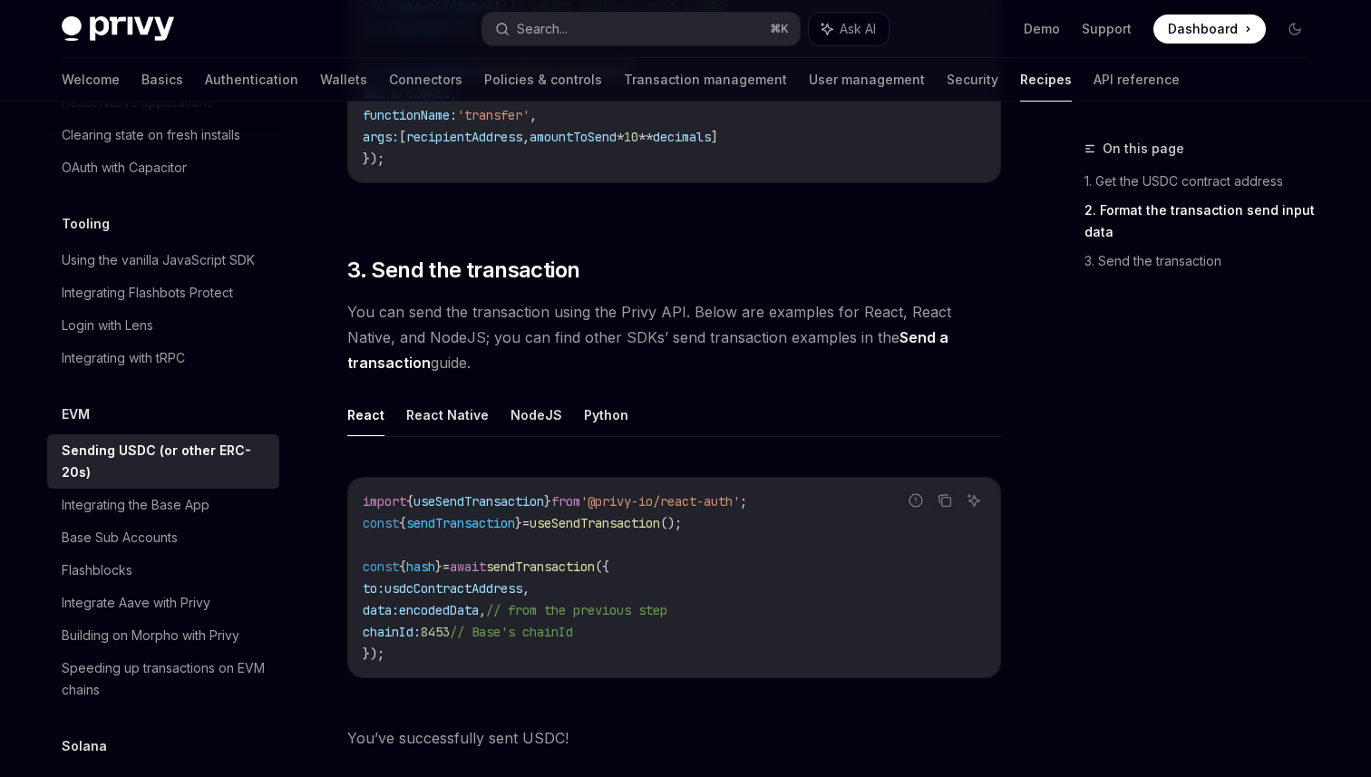
scroll to position [1202, 0]
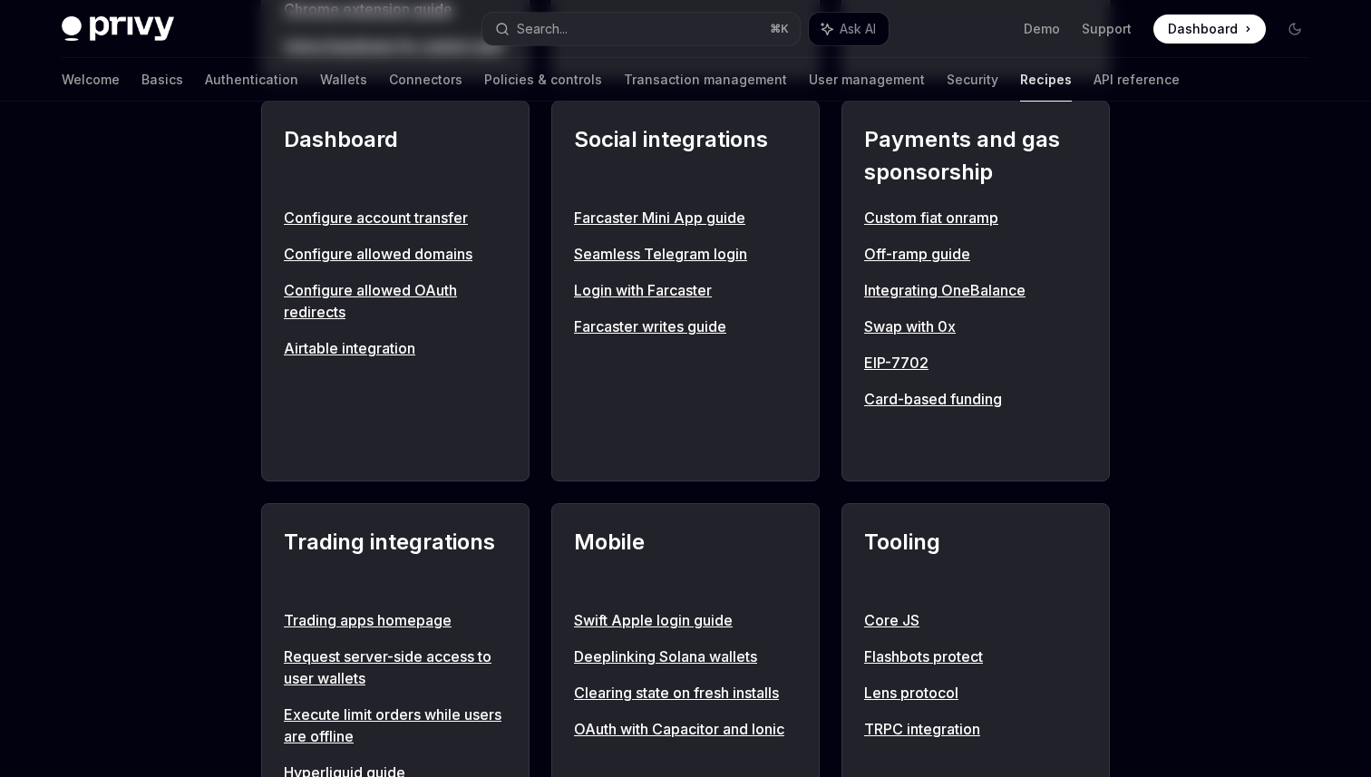
scroll to position [24, 0]
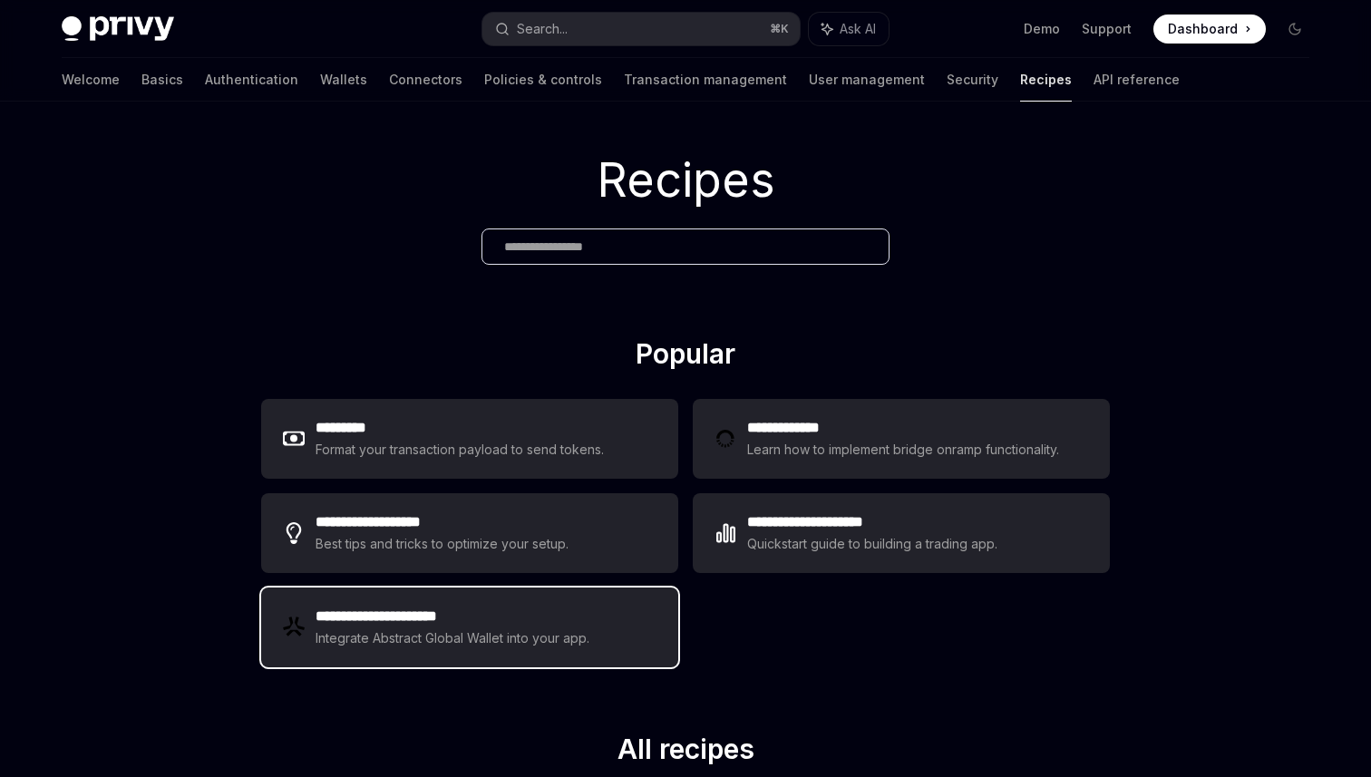
click at [561, 627] on h2 "**********" at bounding box center [454, 617] width 276 height 22
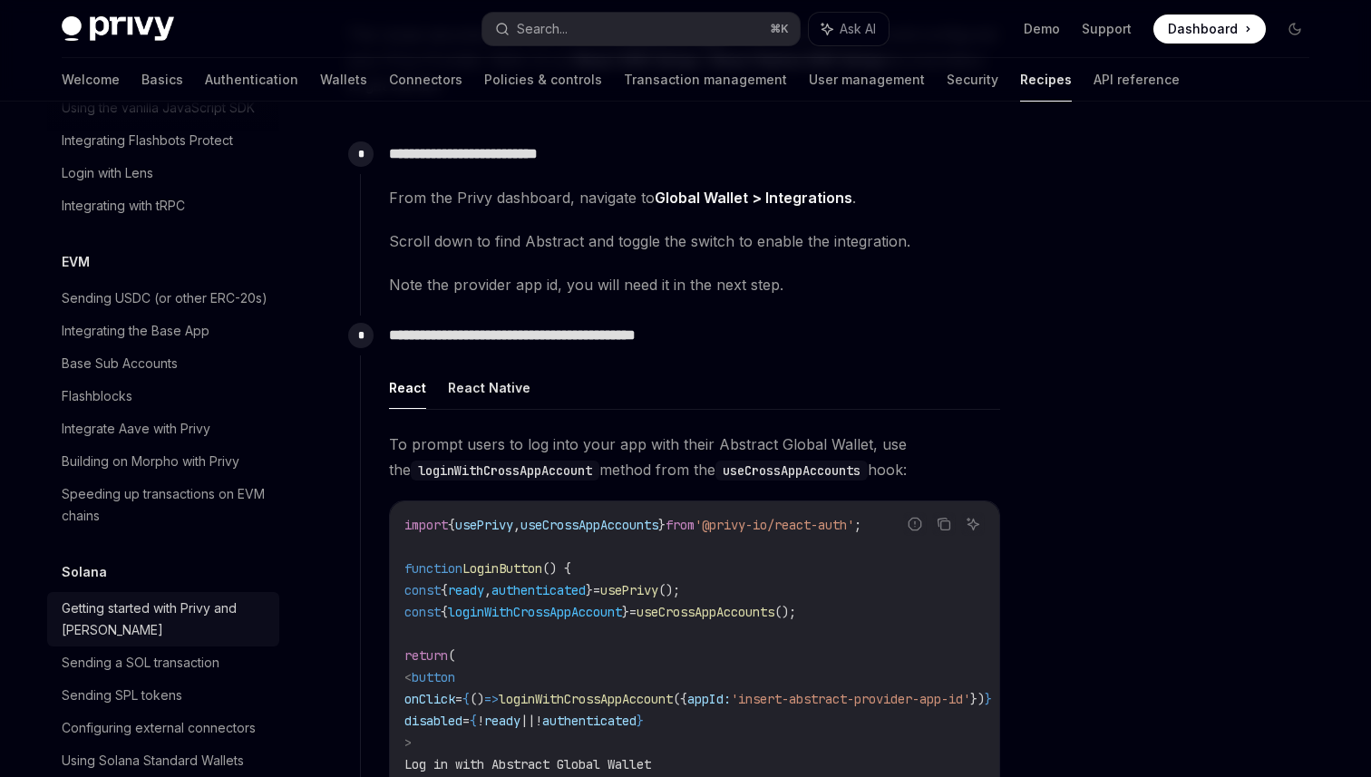
scroll to position [2303, 0]
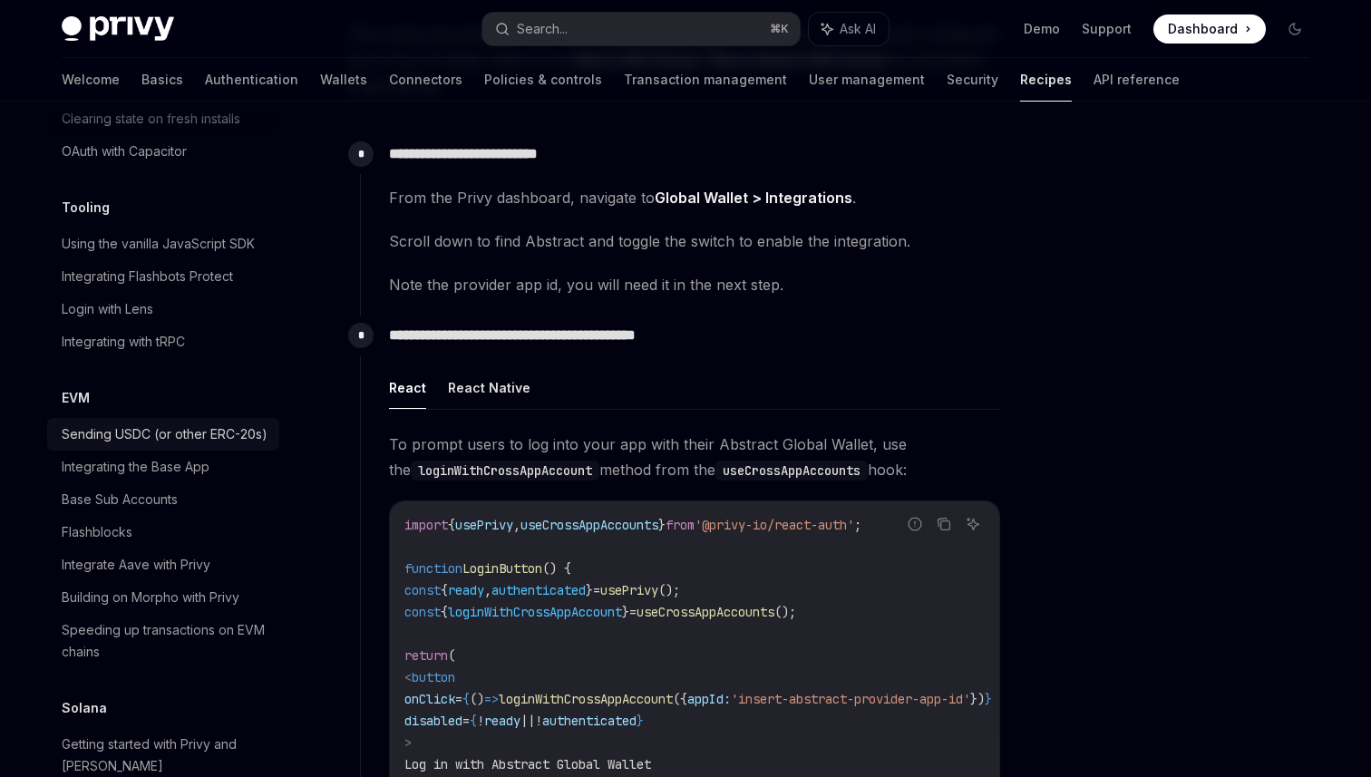
click at [208, 424] on div "Sending USDC (or other ERC-20s)" at bounding box center [165, 435] width 206 height 22
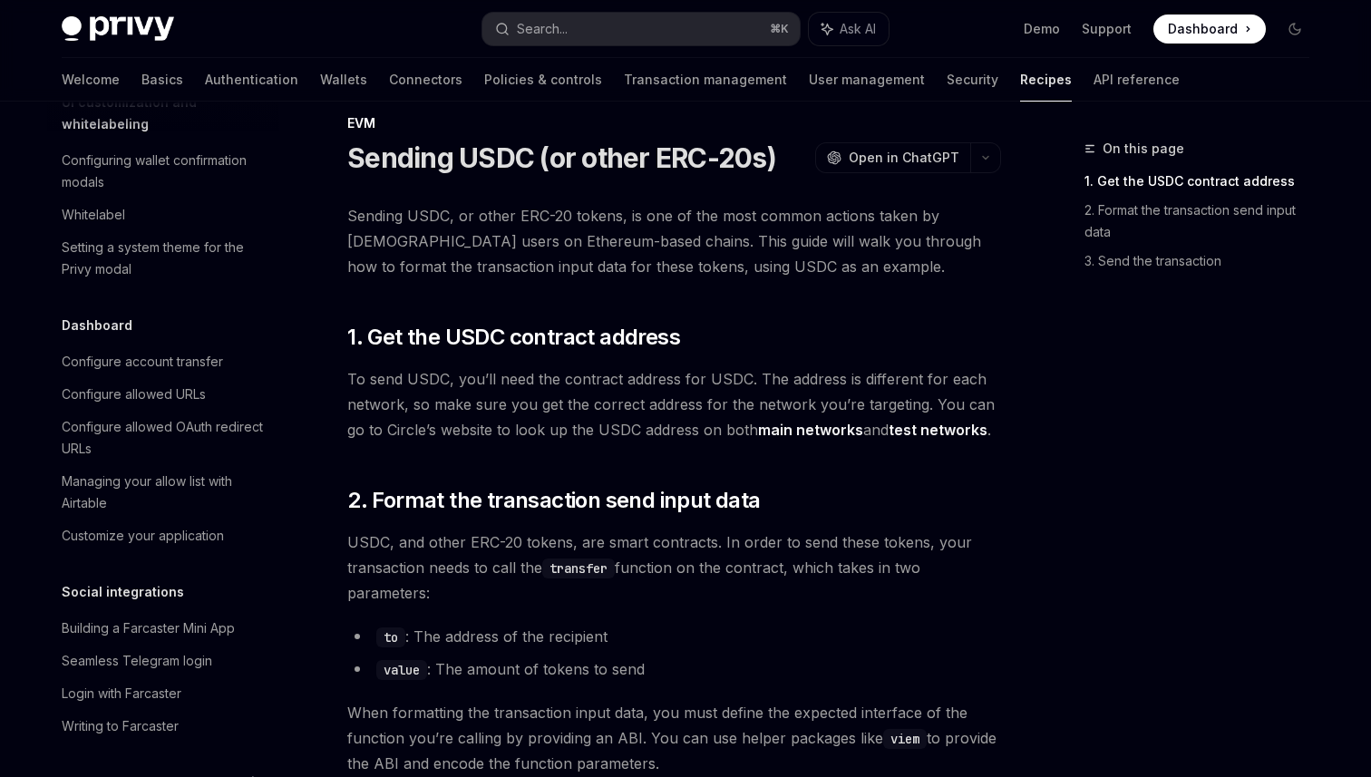
scroll to position [851, 0]
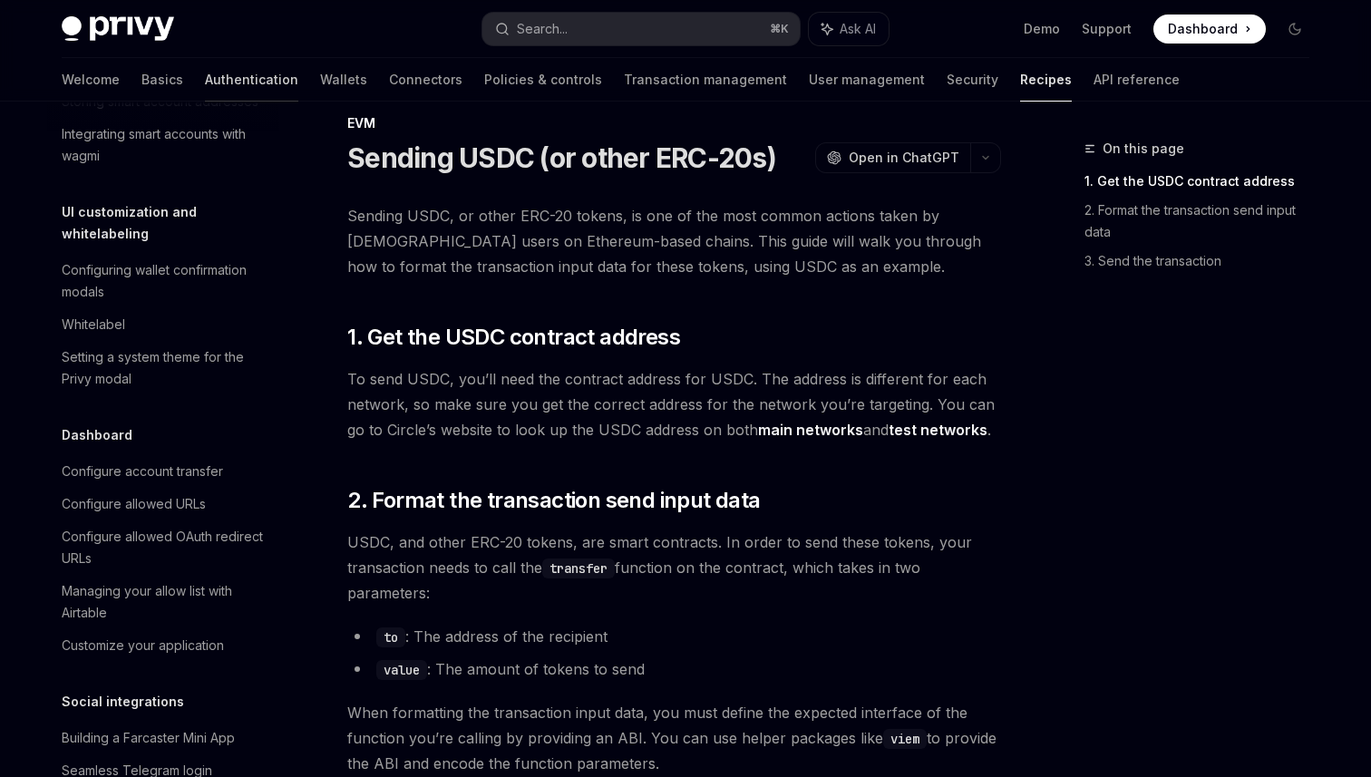
click at [205, 76] on link "Authentication" at bounding box center [251, 80] width 93 height 44
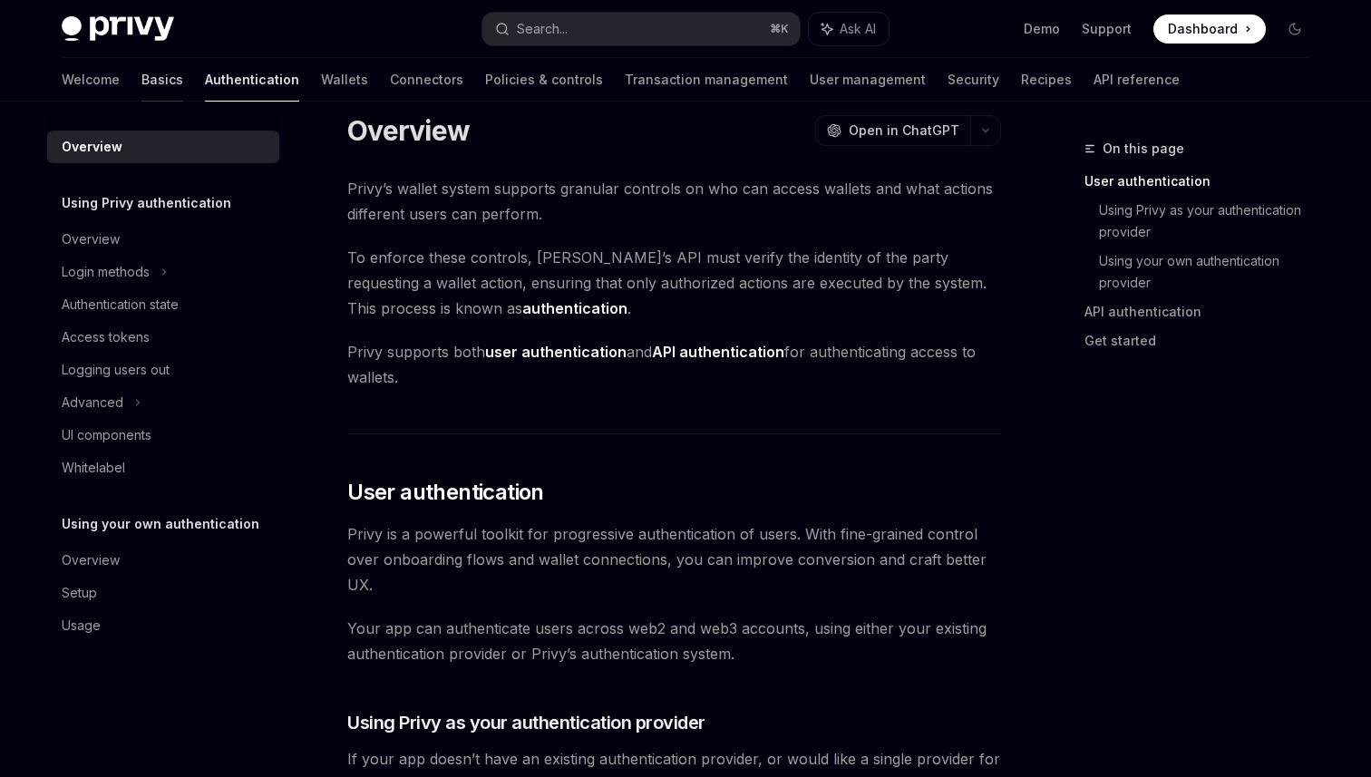
click at [141, 81] on link "Basics" at bounding box center [162, 80] width 42 height 44
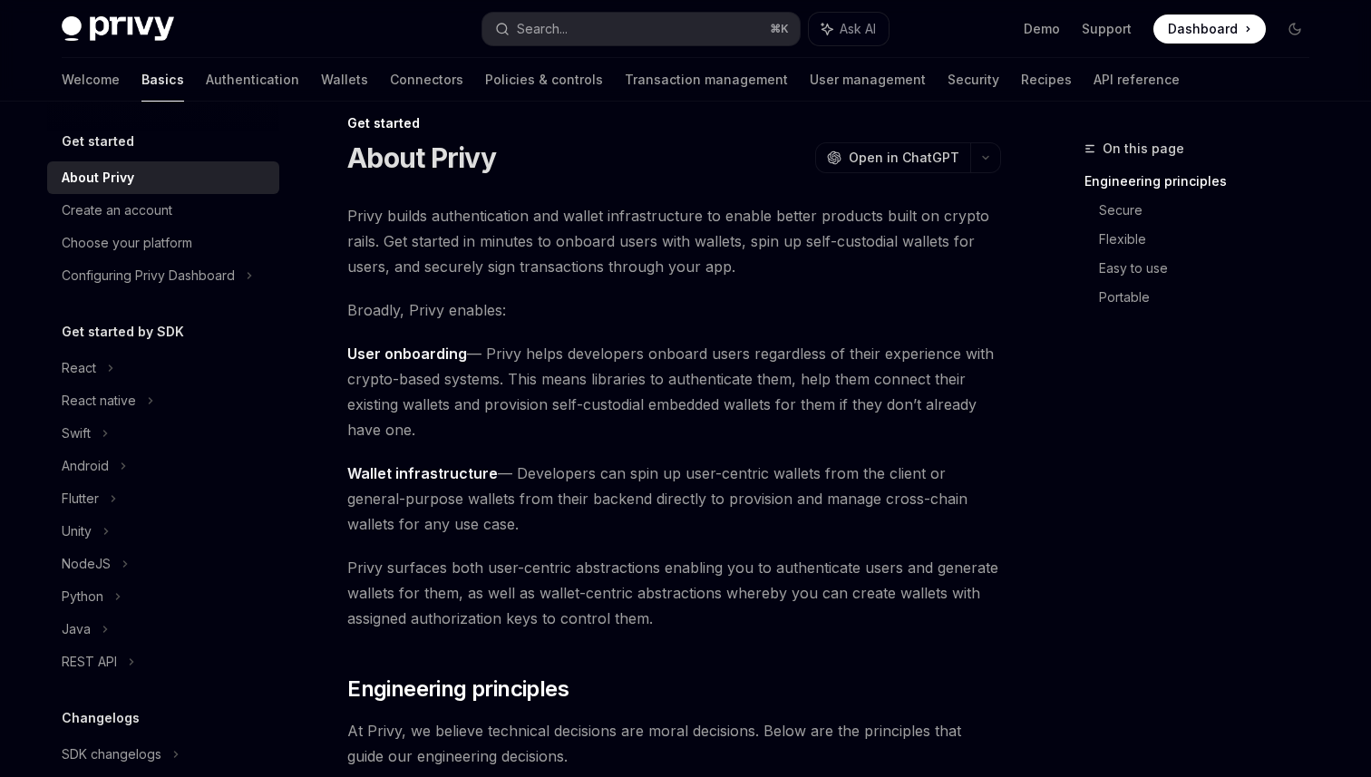
scroll to position [51, 0]
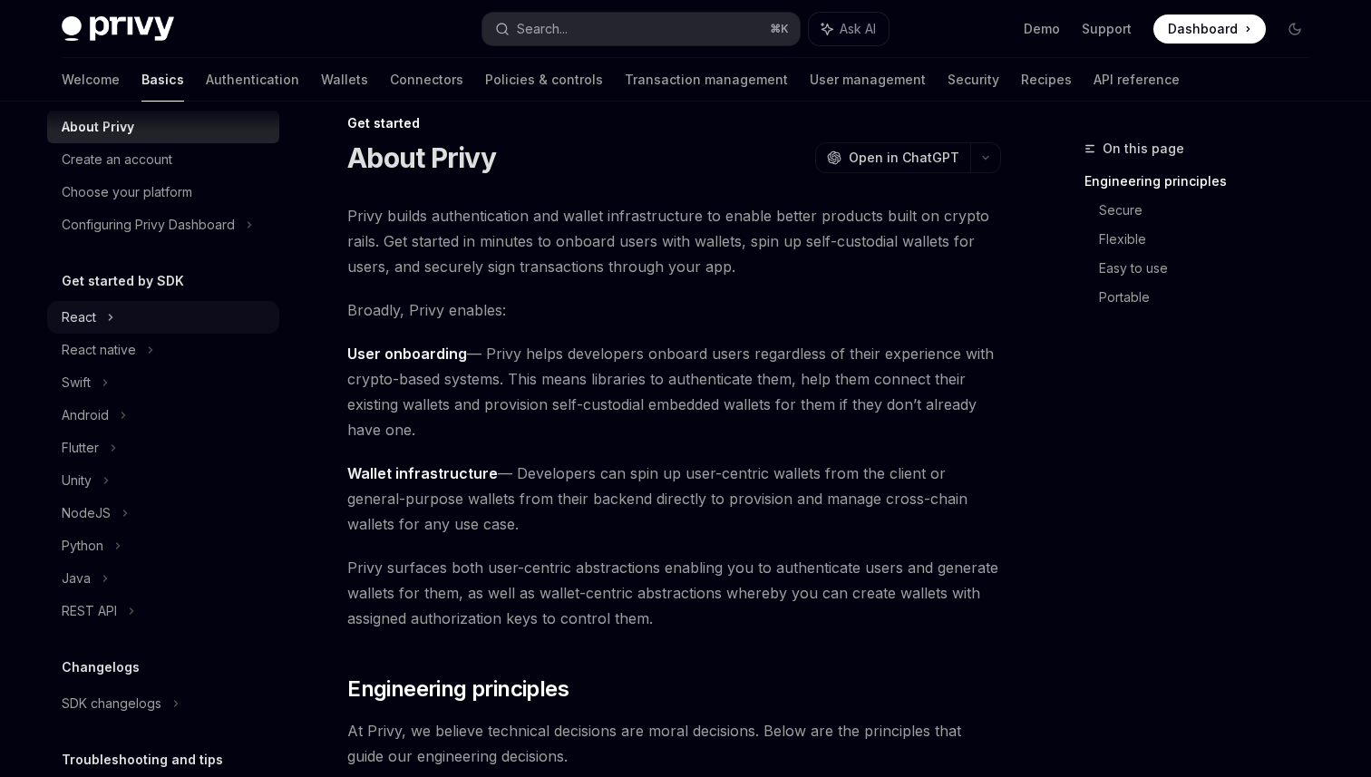
click at [111, 318] on icon at bounding box center [111, 317] width 3 height 5
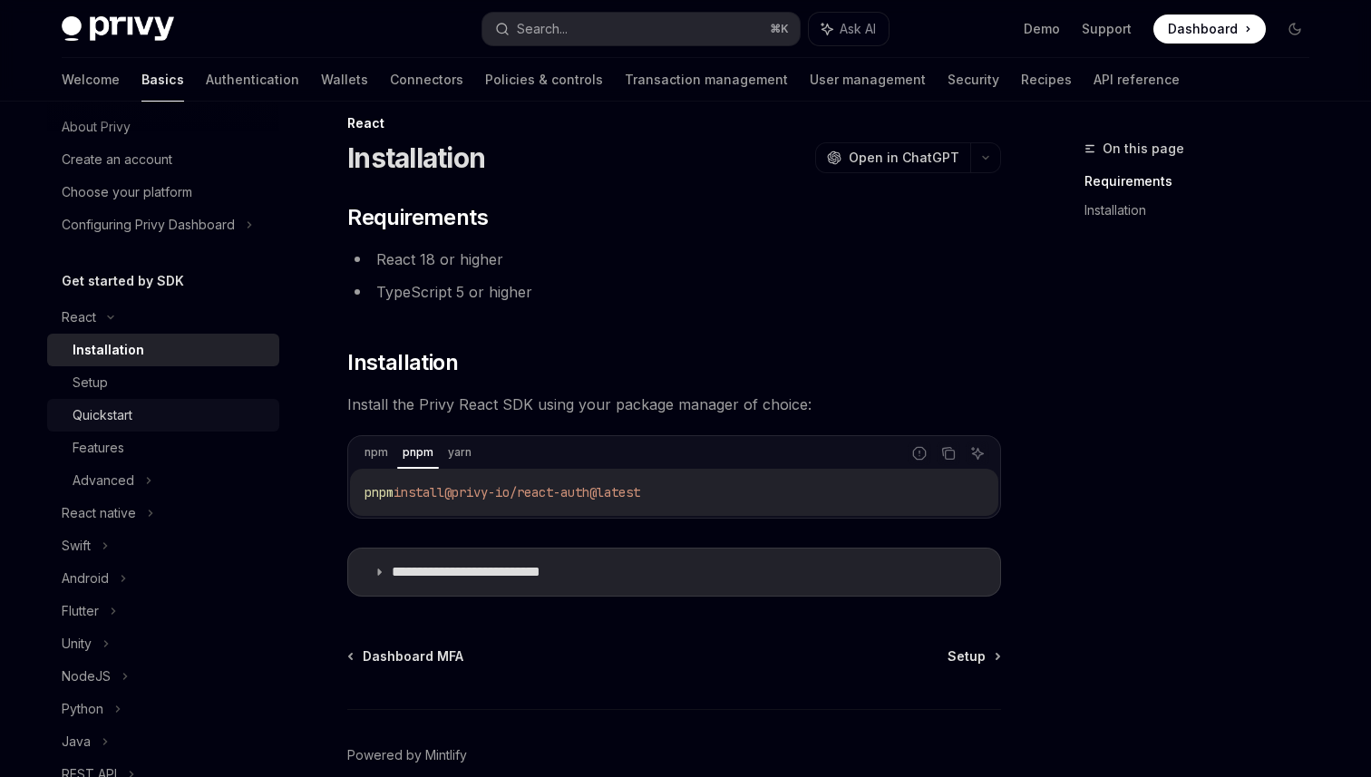
click at [122, 411] on div "Quickstart" at bounding box center [103, 416] width 60 height 22
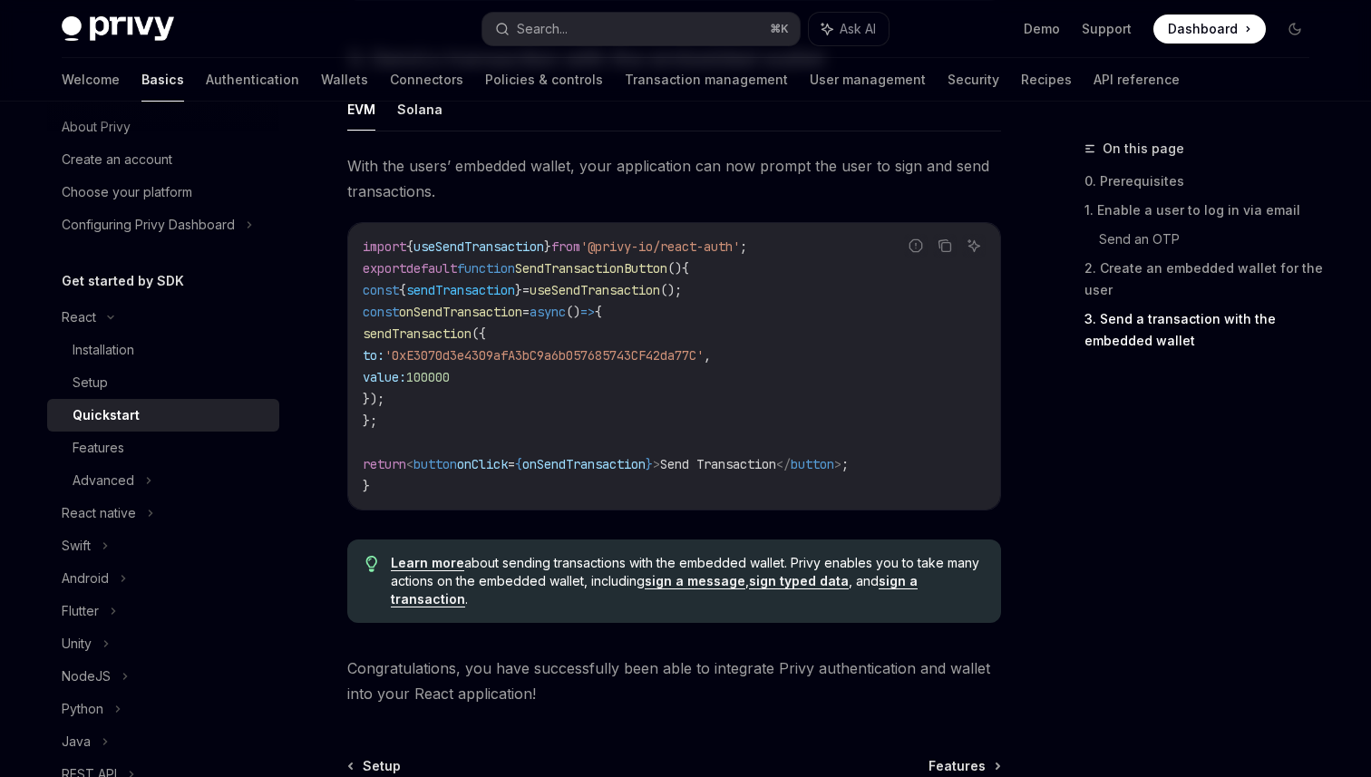
scroll to position [1575, 0]
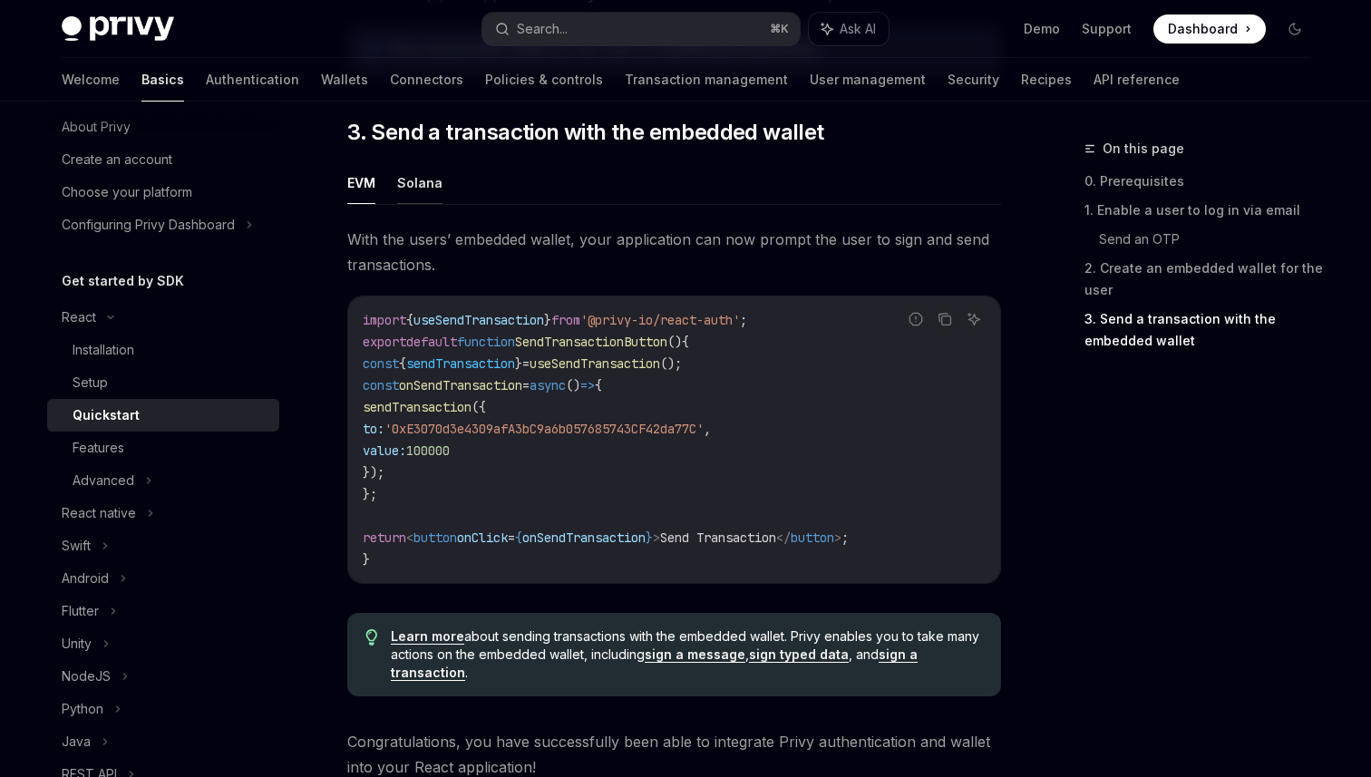
click at [427, 186] on button "Solana" at bounding box center [419, 182] width 45 height 43
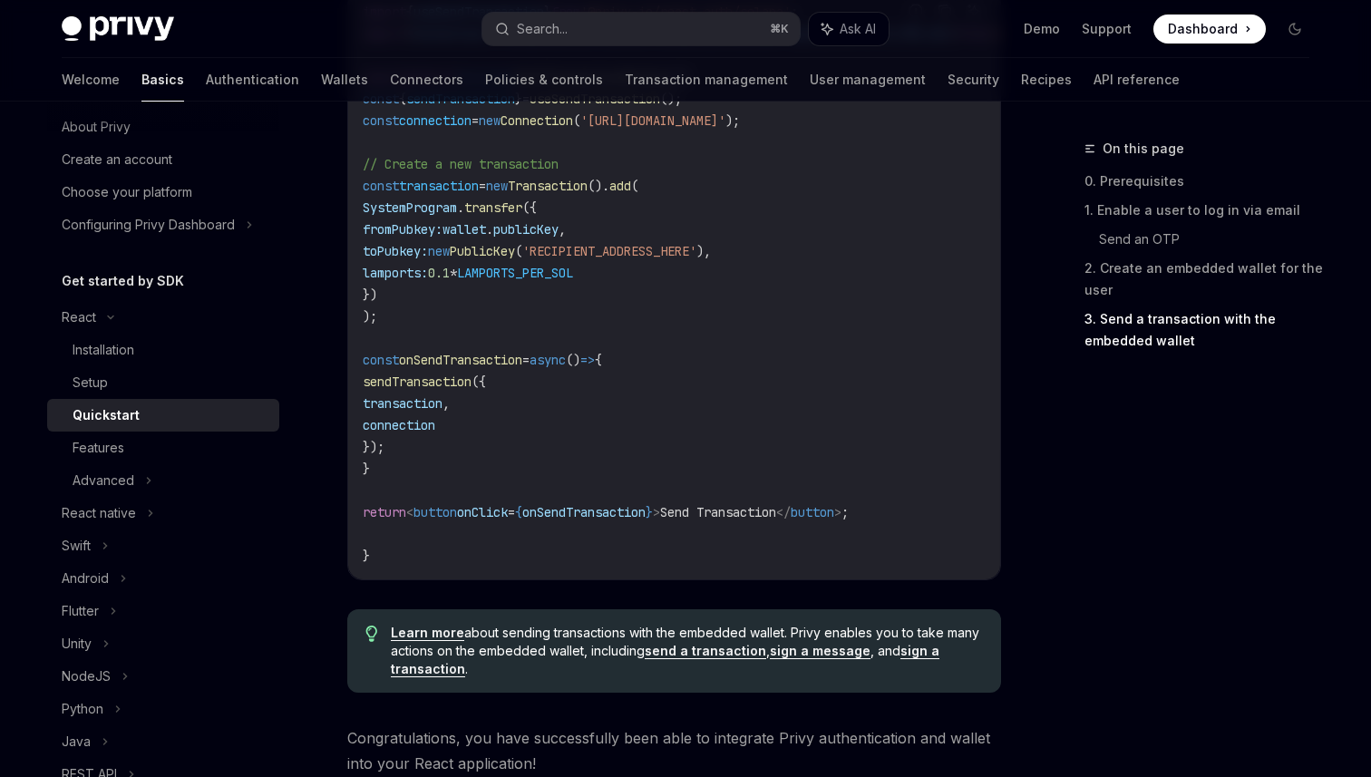
scroll to position [1811, 0]
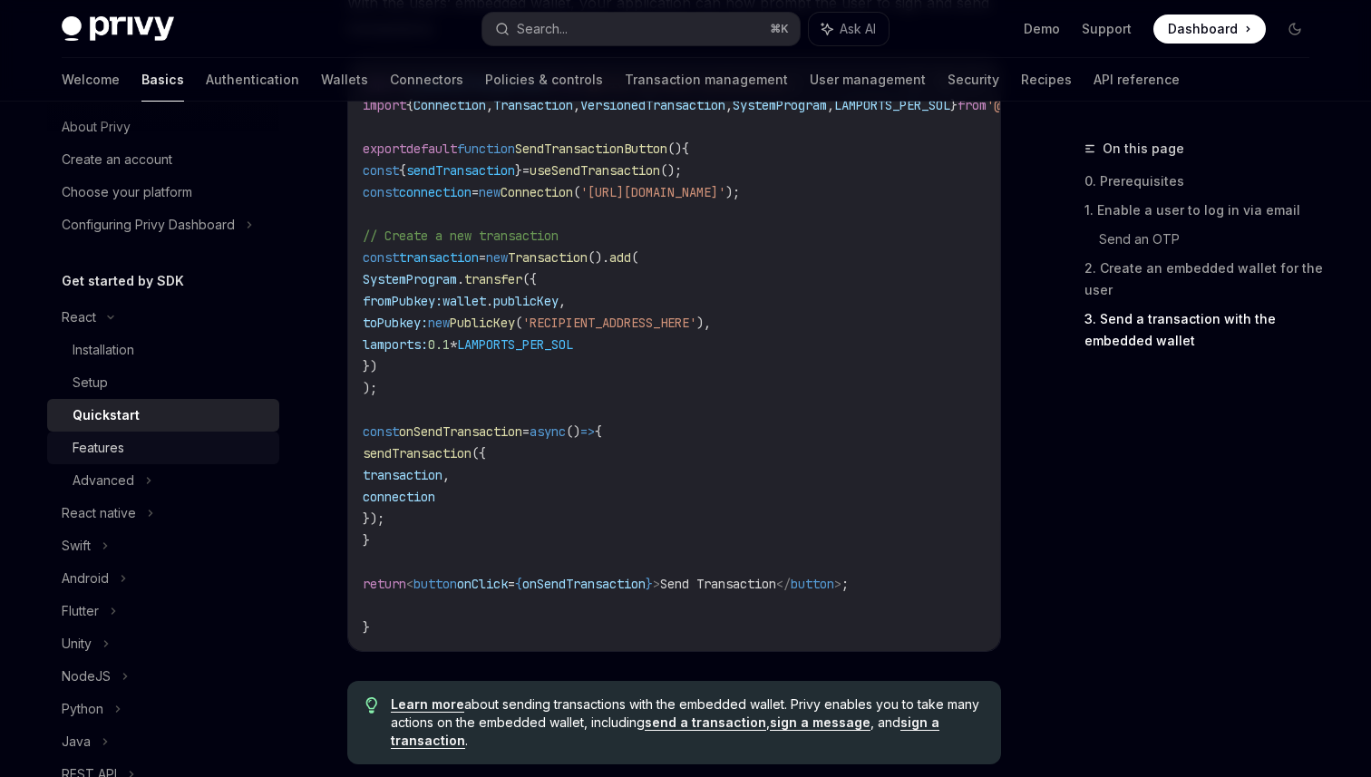
click at [136, 453] on div "Features" at bounding box center [171, 448] width 196 height 22
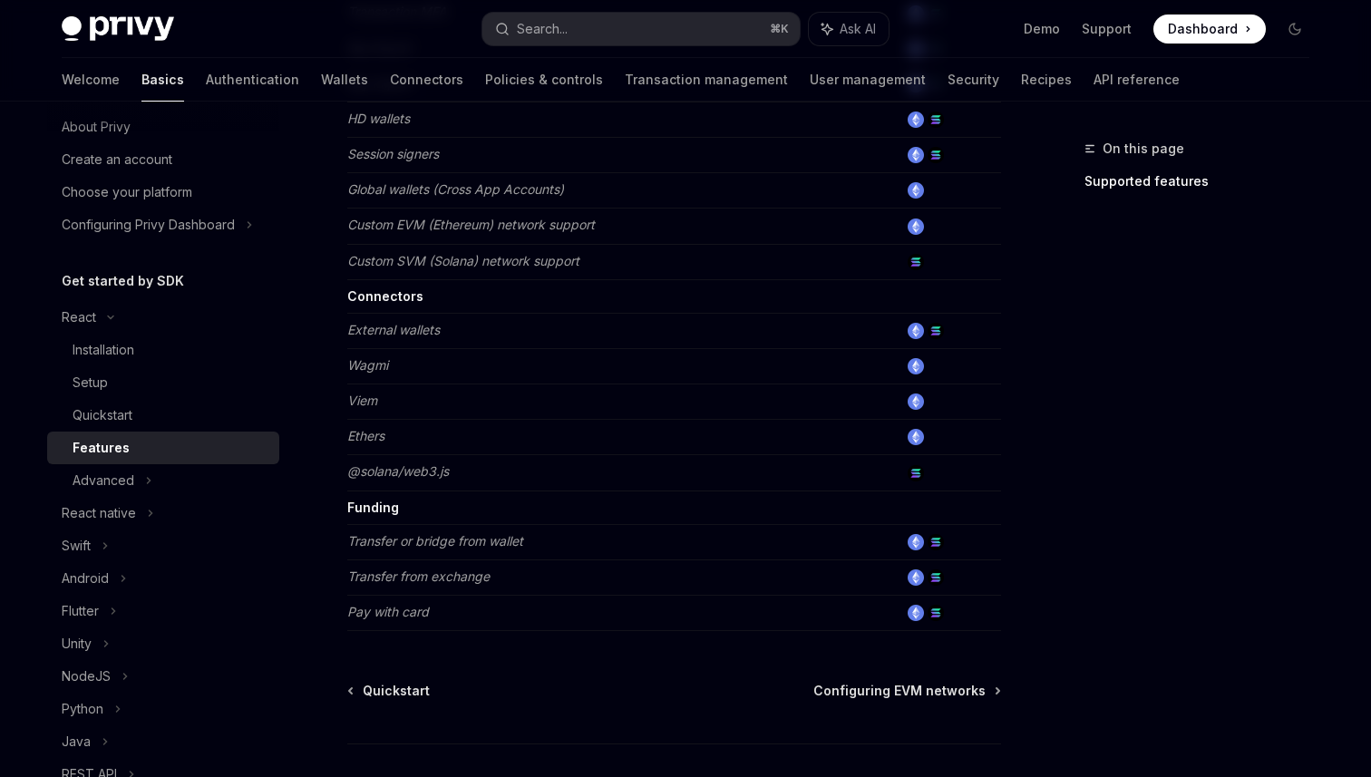
scroll to position [1061, 0]
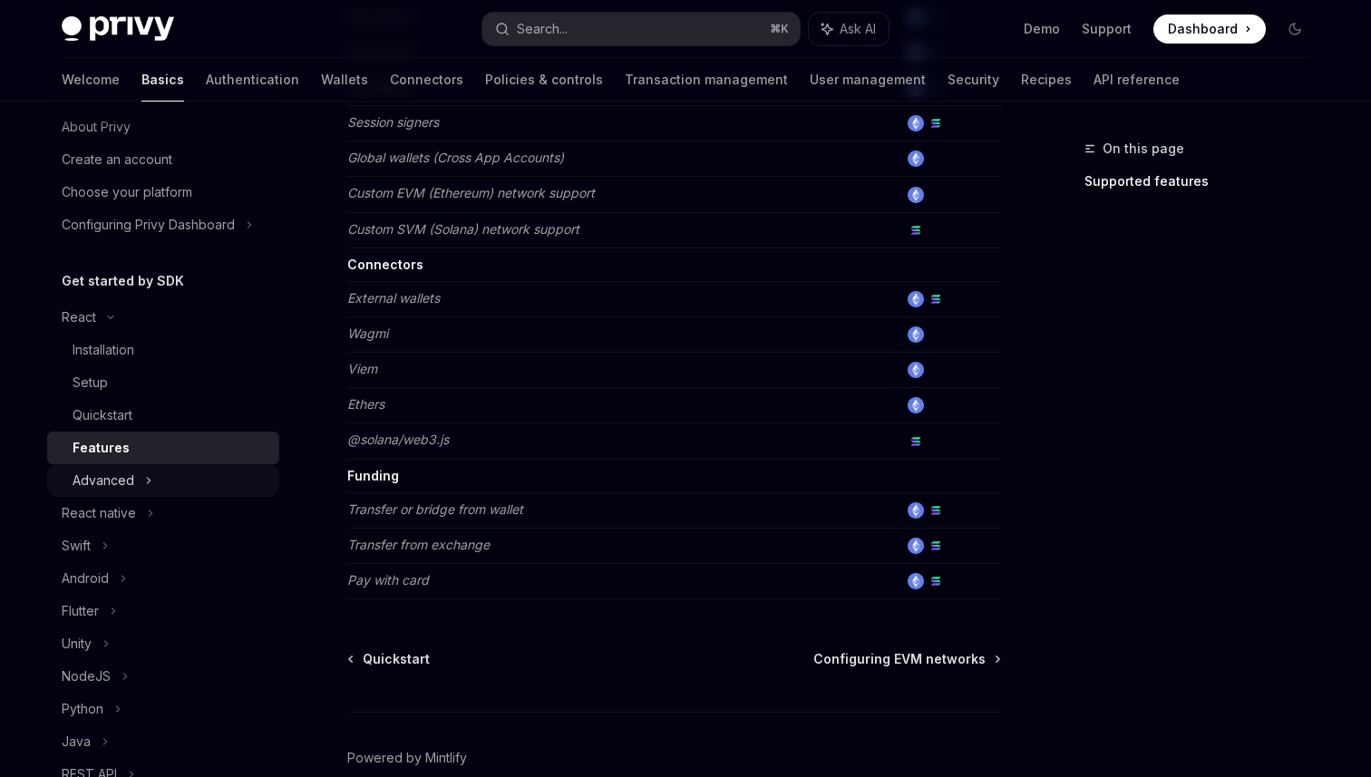
click at [145, 483] on icon at bounding box center [148, 481] width 7 height 22
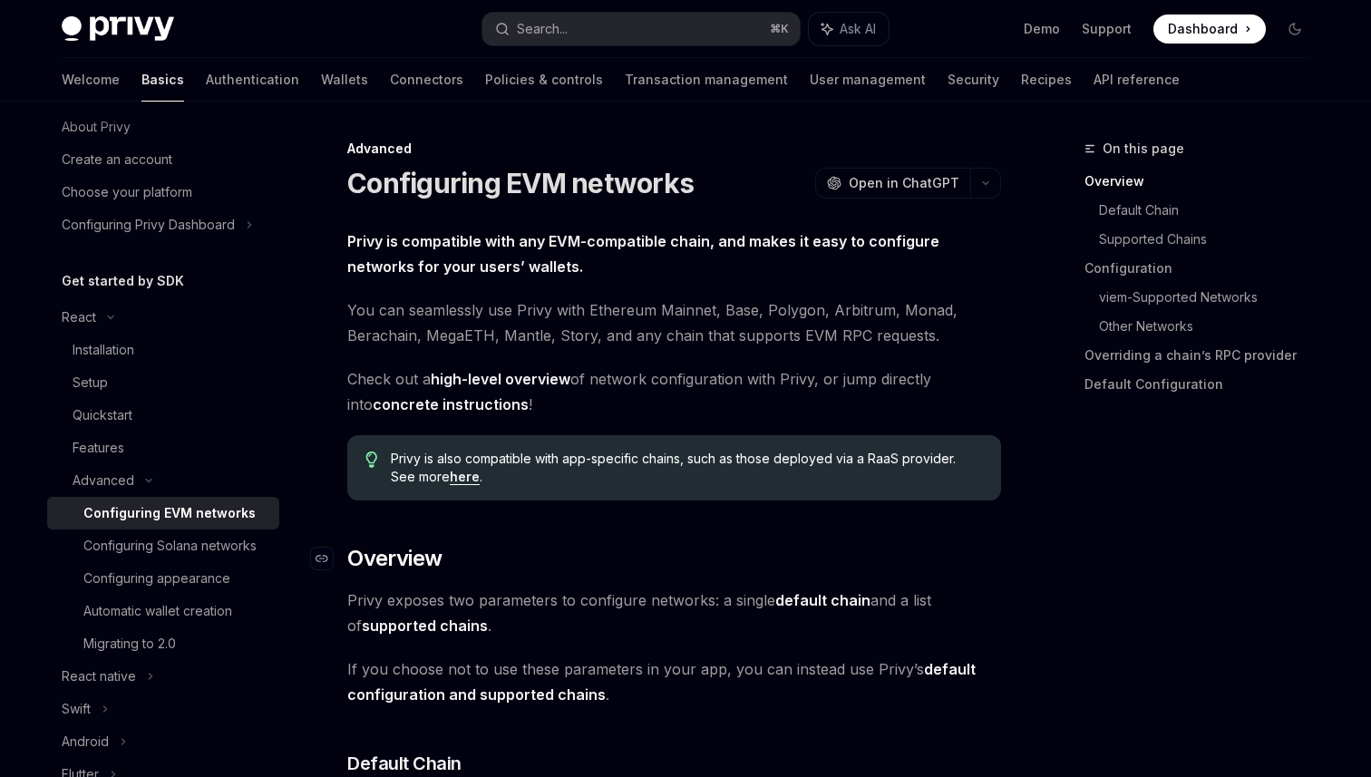
scroll to position [44, 0]
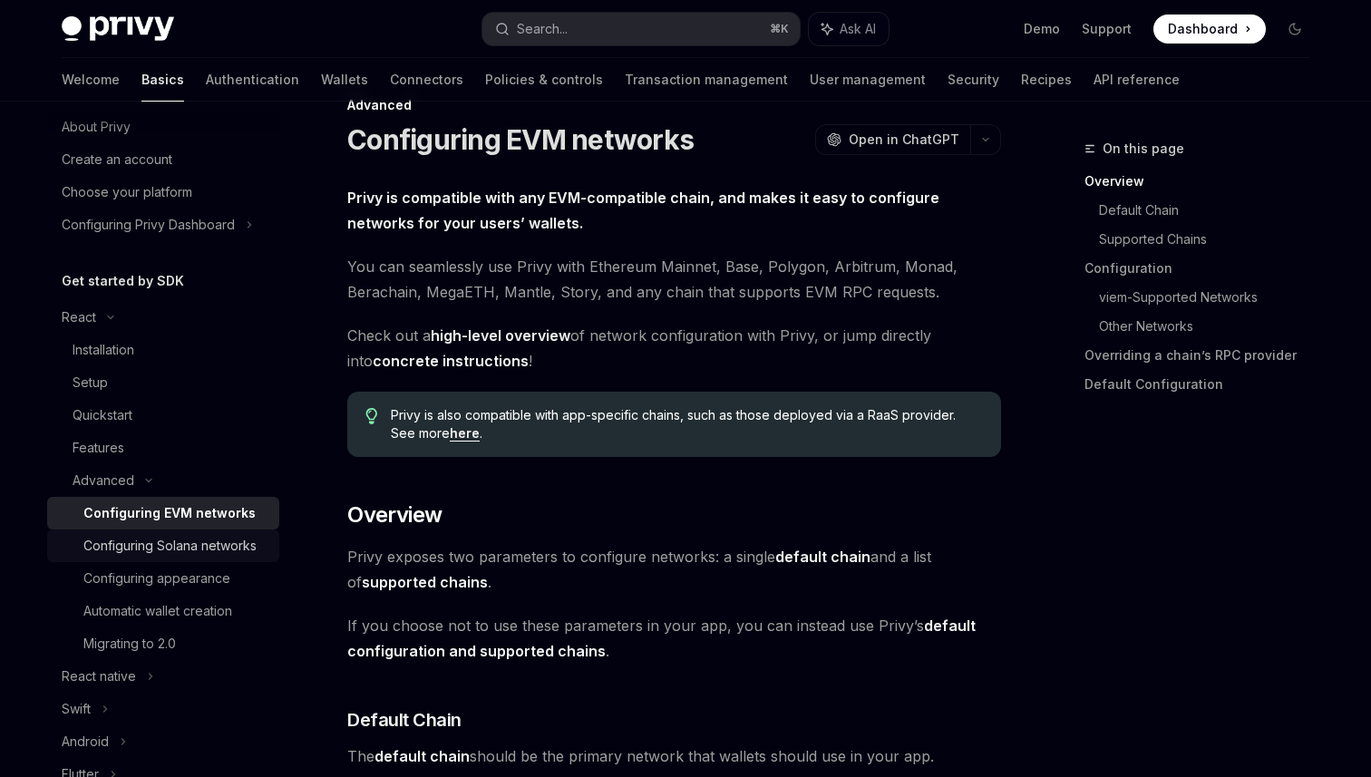
click at [223, 550] on div "Configuring Solana networks" at bounding box center [169, 546] width 173 height 22
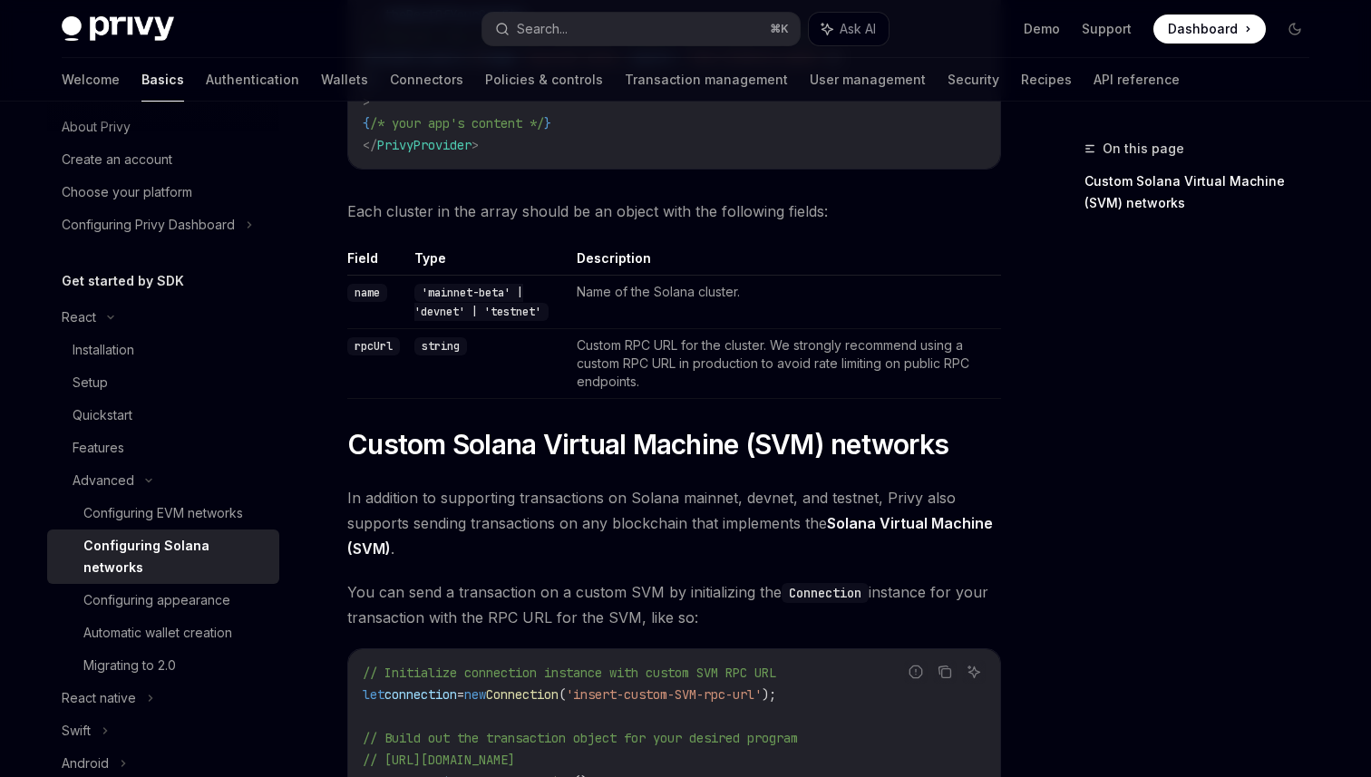
scroll to position [465, 0]
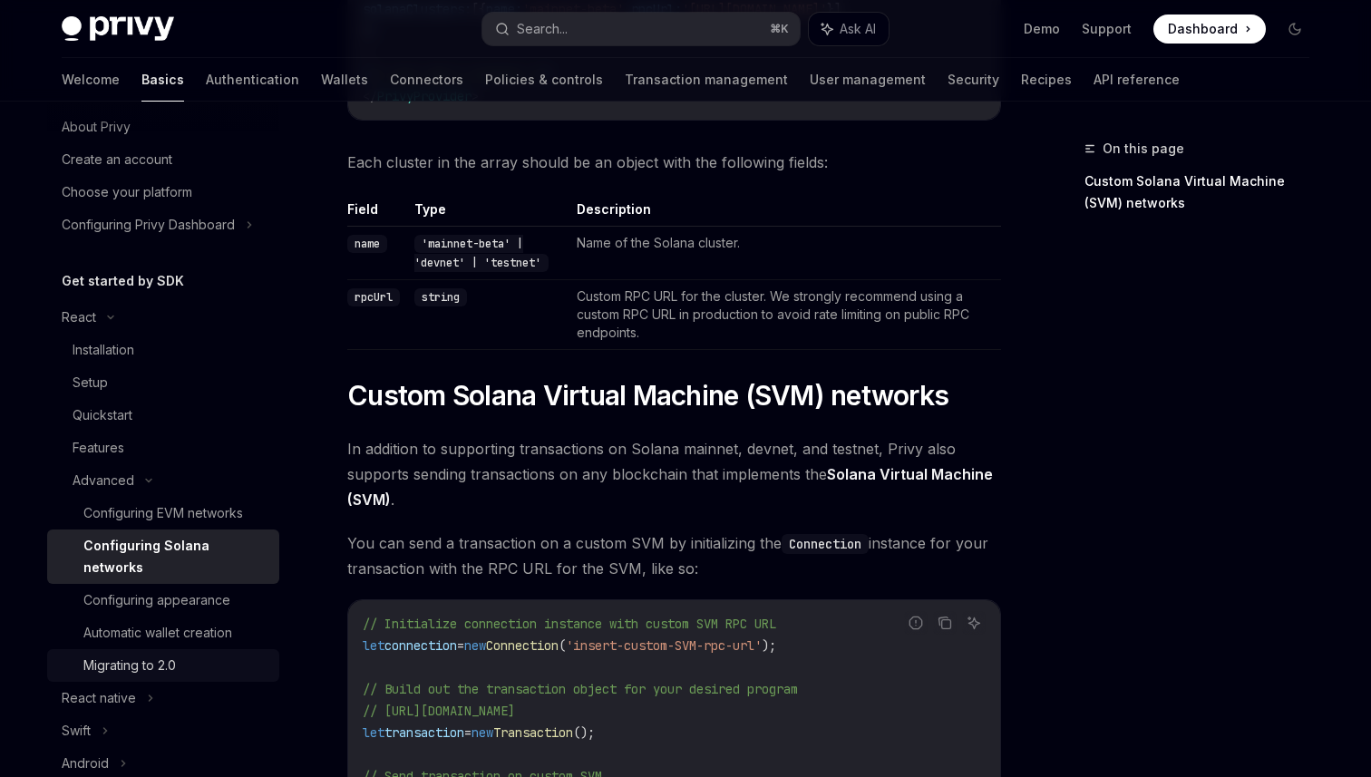
click at [228, 655] on div "Migrating to 2.0" at bounding box center [175, 666] width 185 height 22
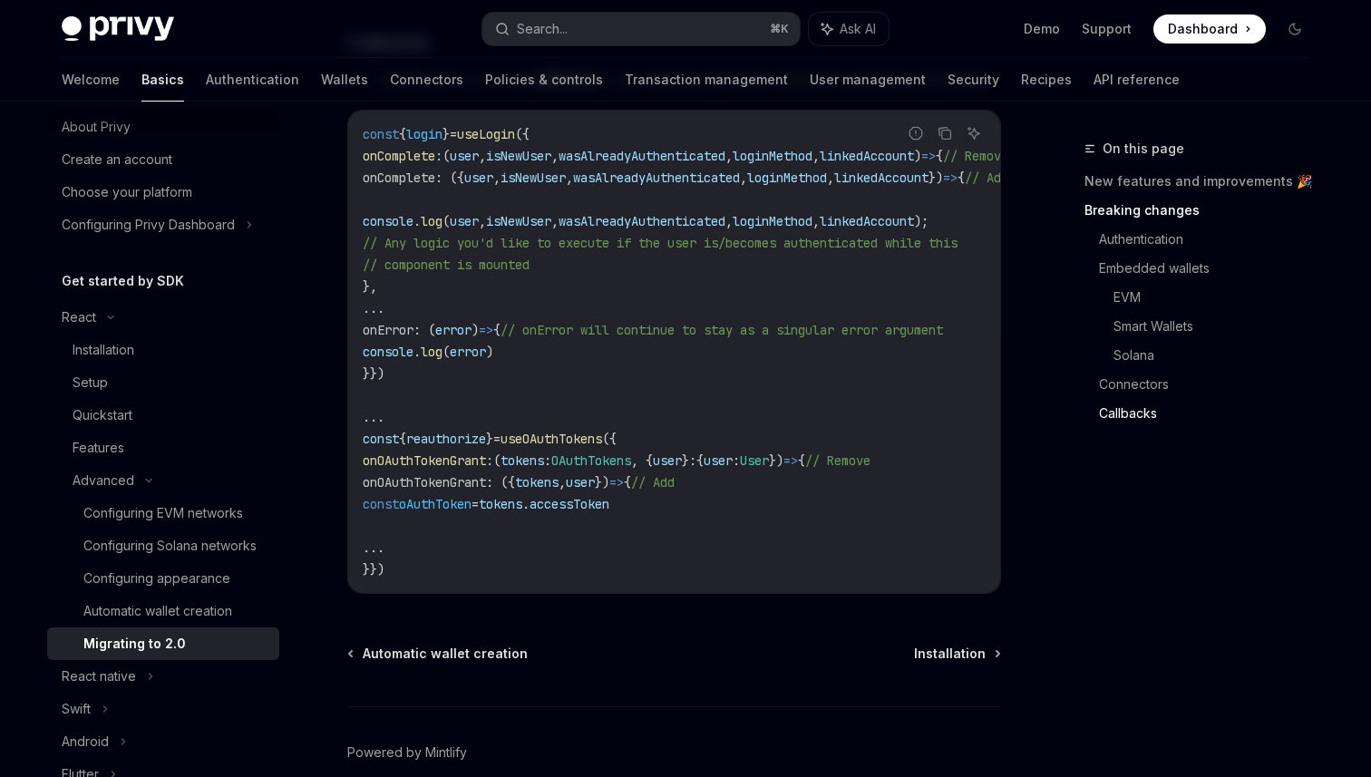
scroll to position [5348, 0]
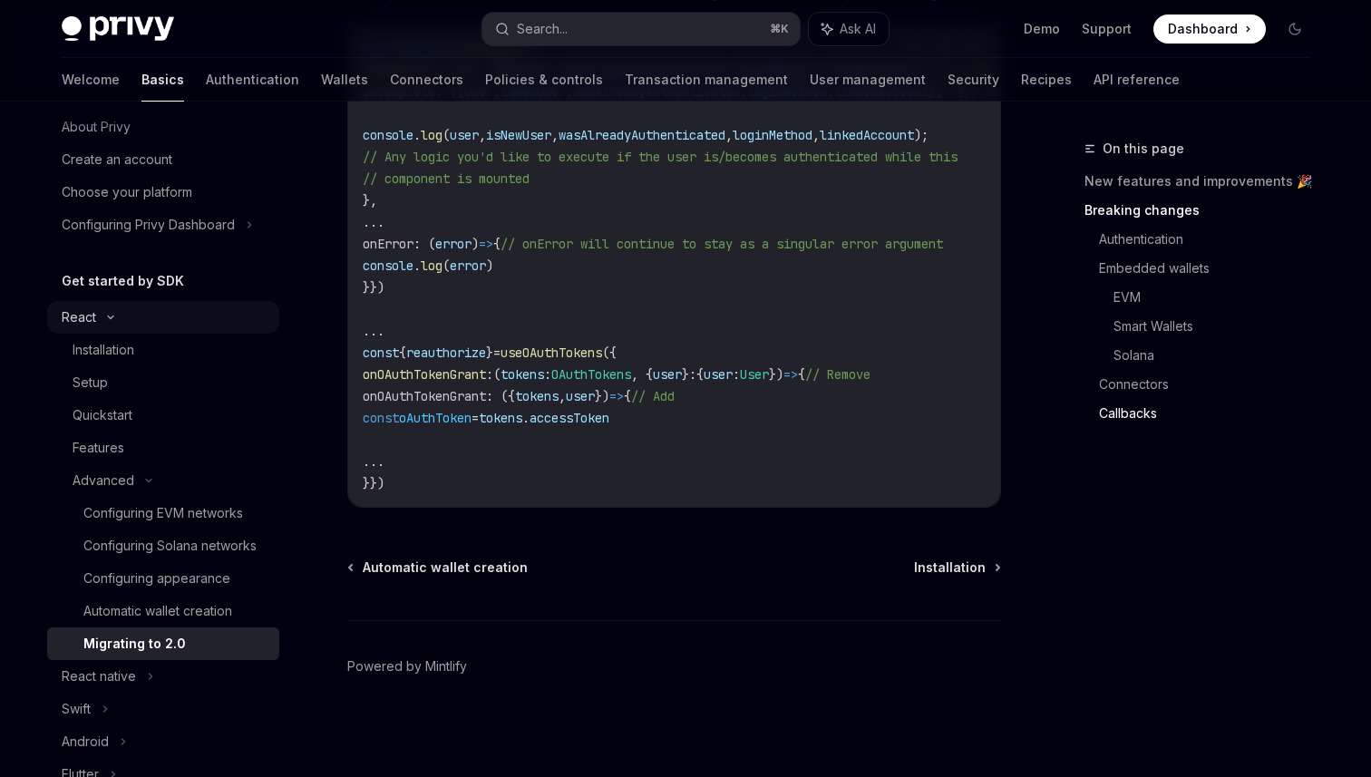
click at [81, 305] on div "React" at bounding box center [163, 317] width 232 height 33
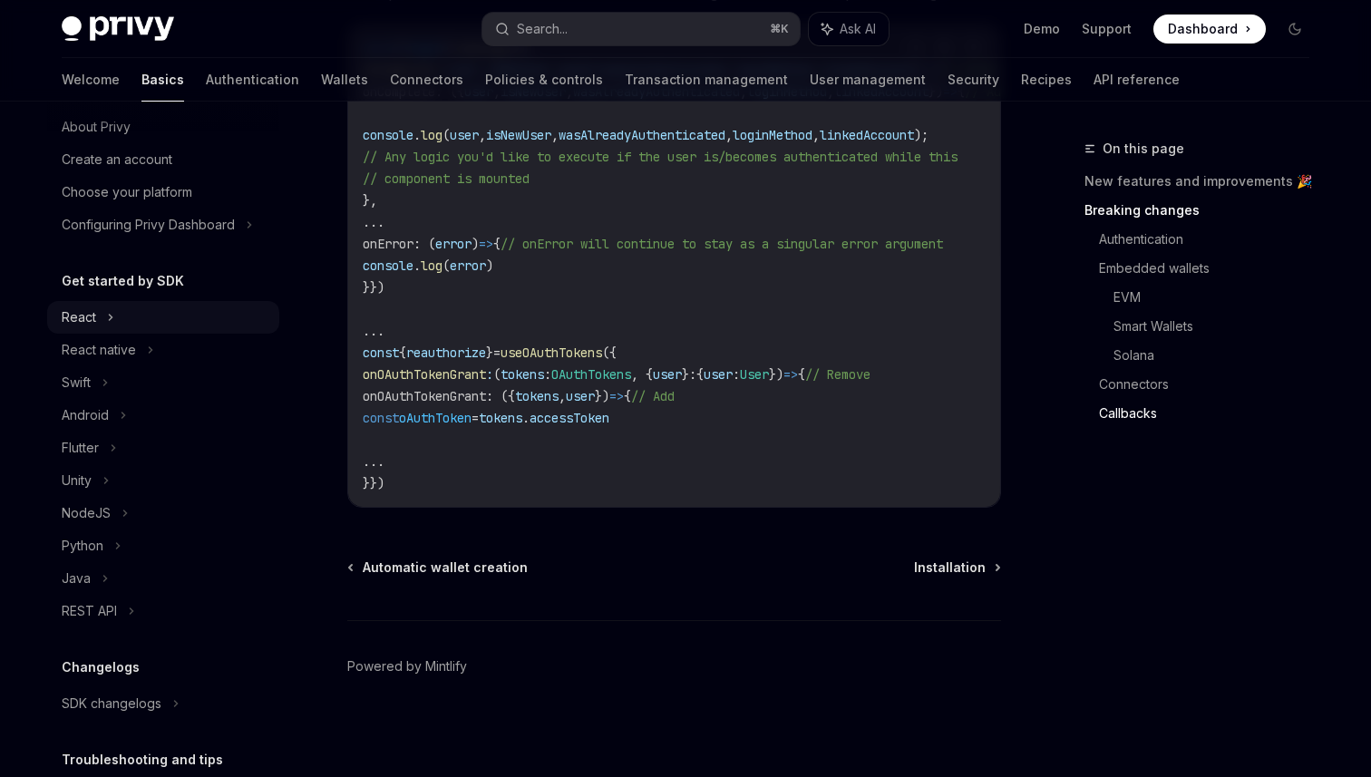
click at [87, 309] on div "React" at bounding box center [79, 318] width 34 height 22
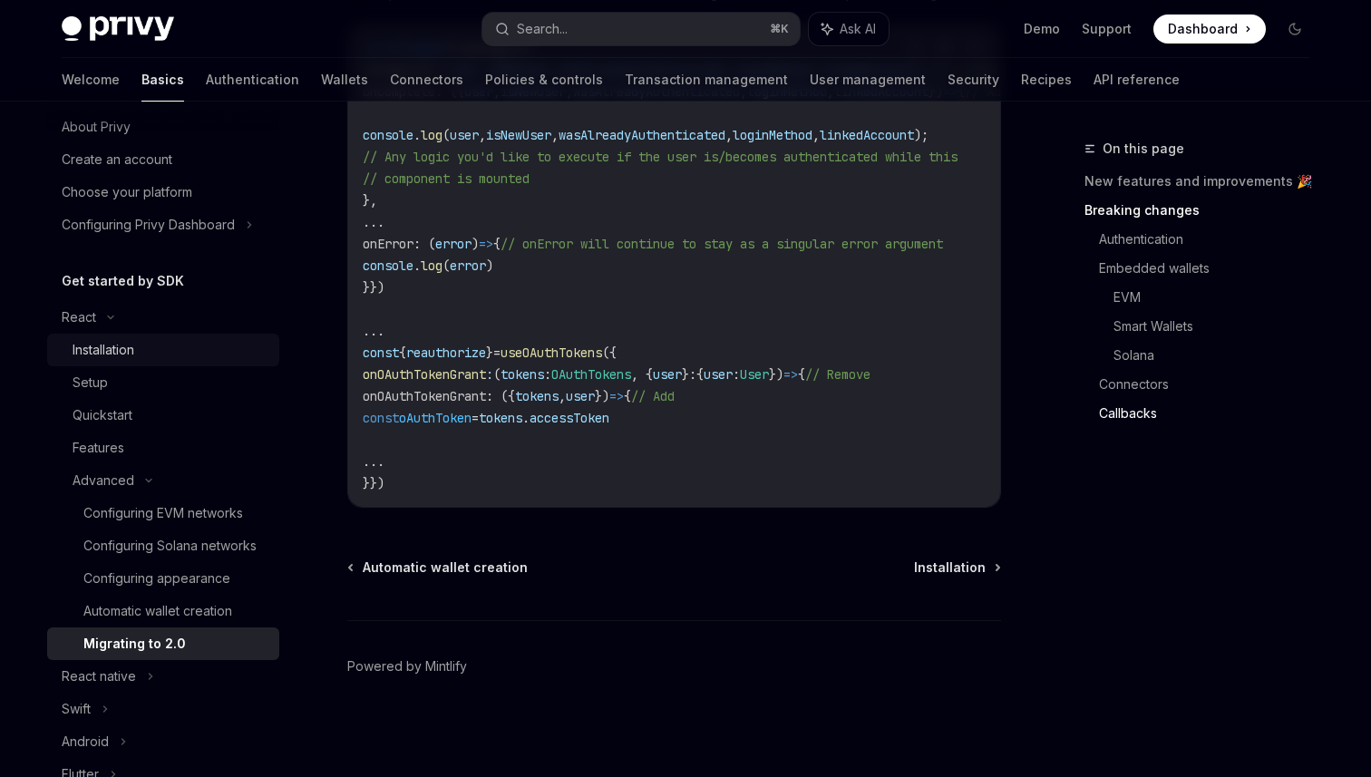
click at [103, 350] on div "Installation" at bounding box center [104, 350] width 62 height 22
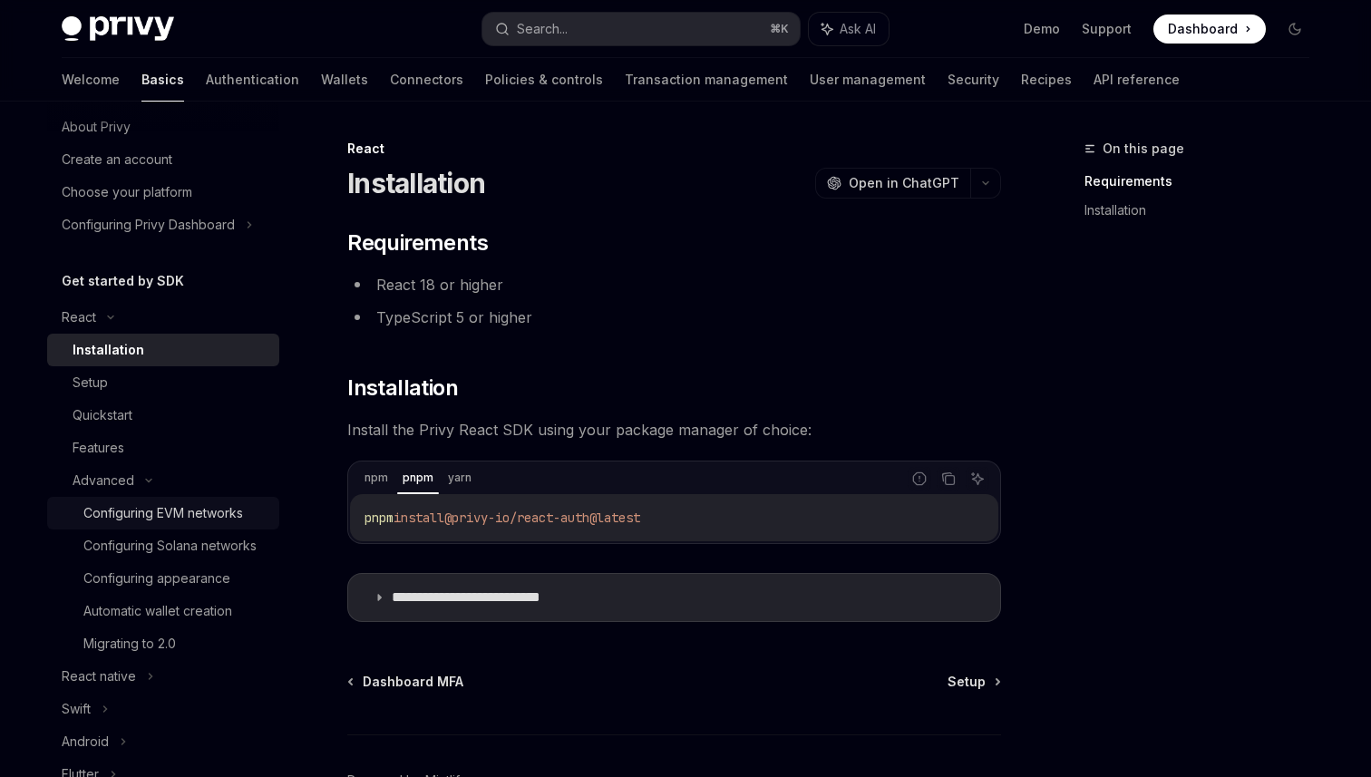
scroll to position [156, 0]
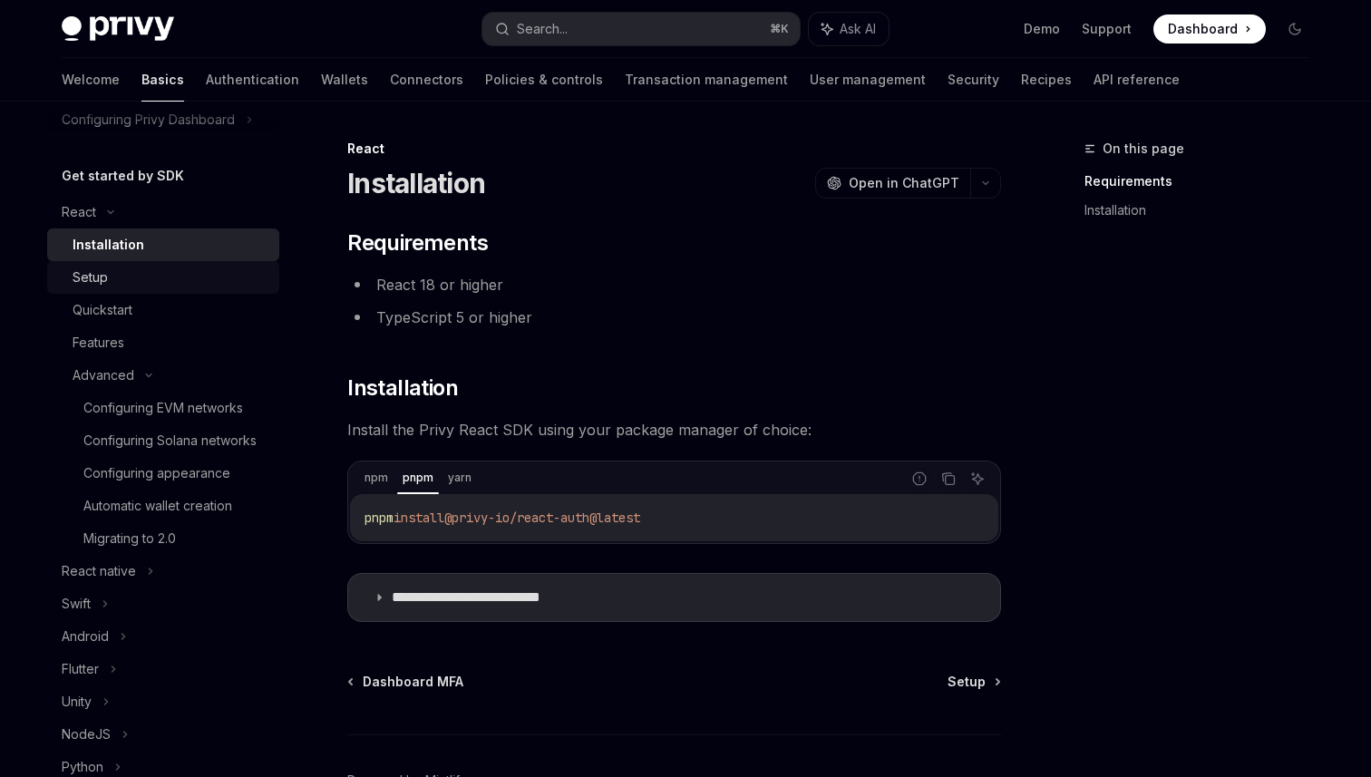
click at [111, 284] on div "Setup" at bounding box center [171, 278] width 196 height 22
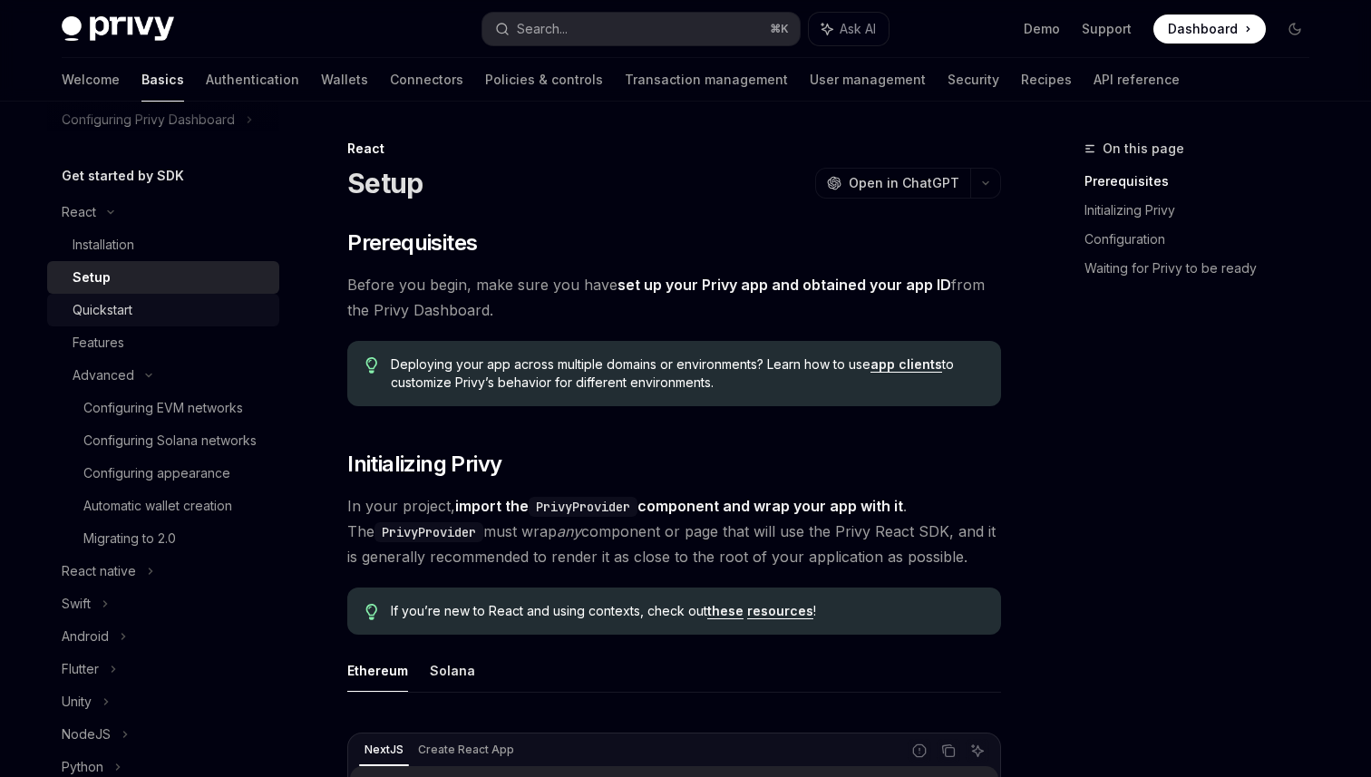
click at [117, 310] on div "Quickstart" at bounding box center [103, 310] width 60 height 22
type textarea "*"
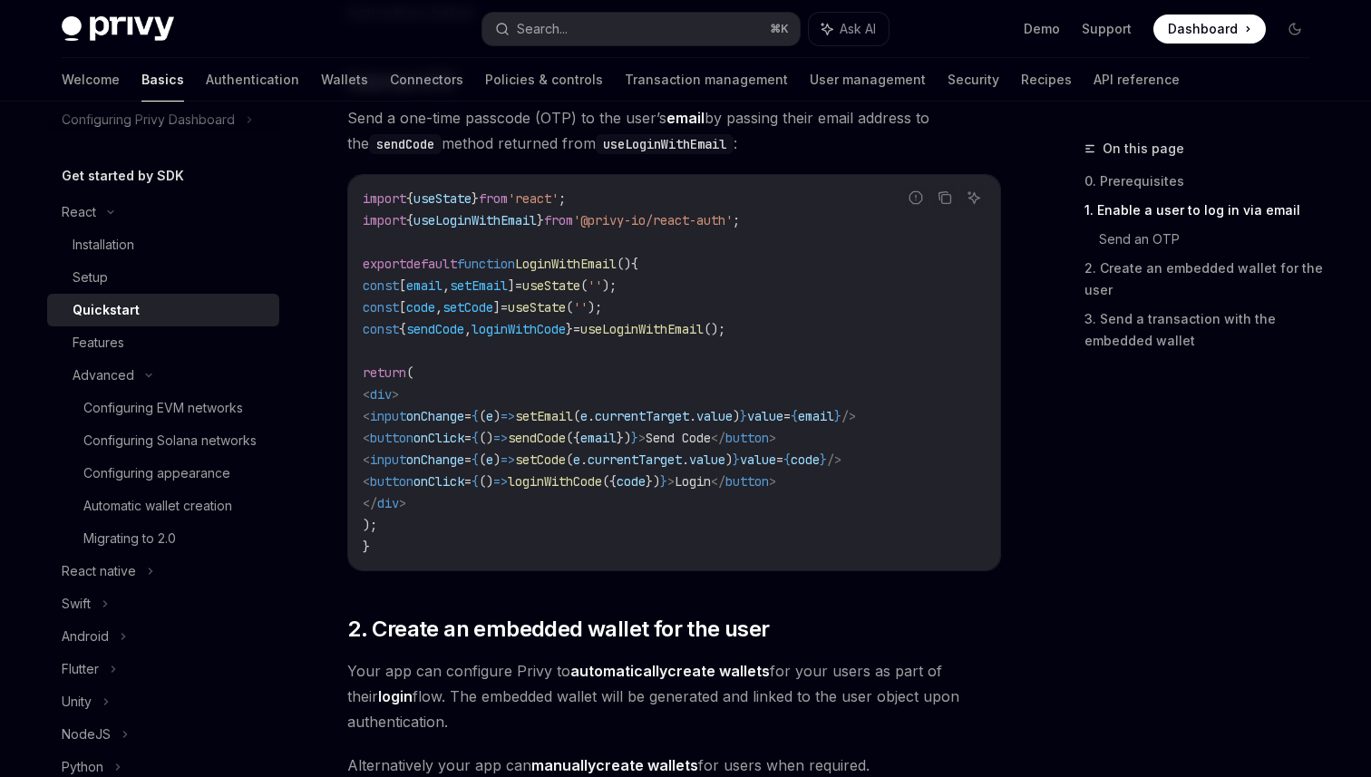
scroll to position [833, 0]
